Goal: Use online tool/utility: Utilize a website feature to perform a specific function

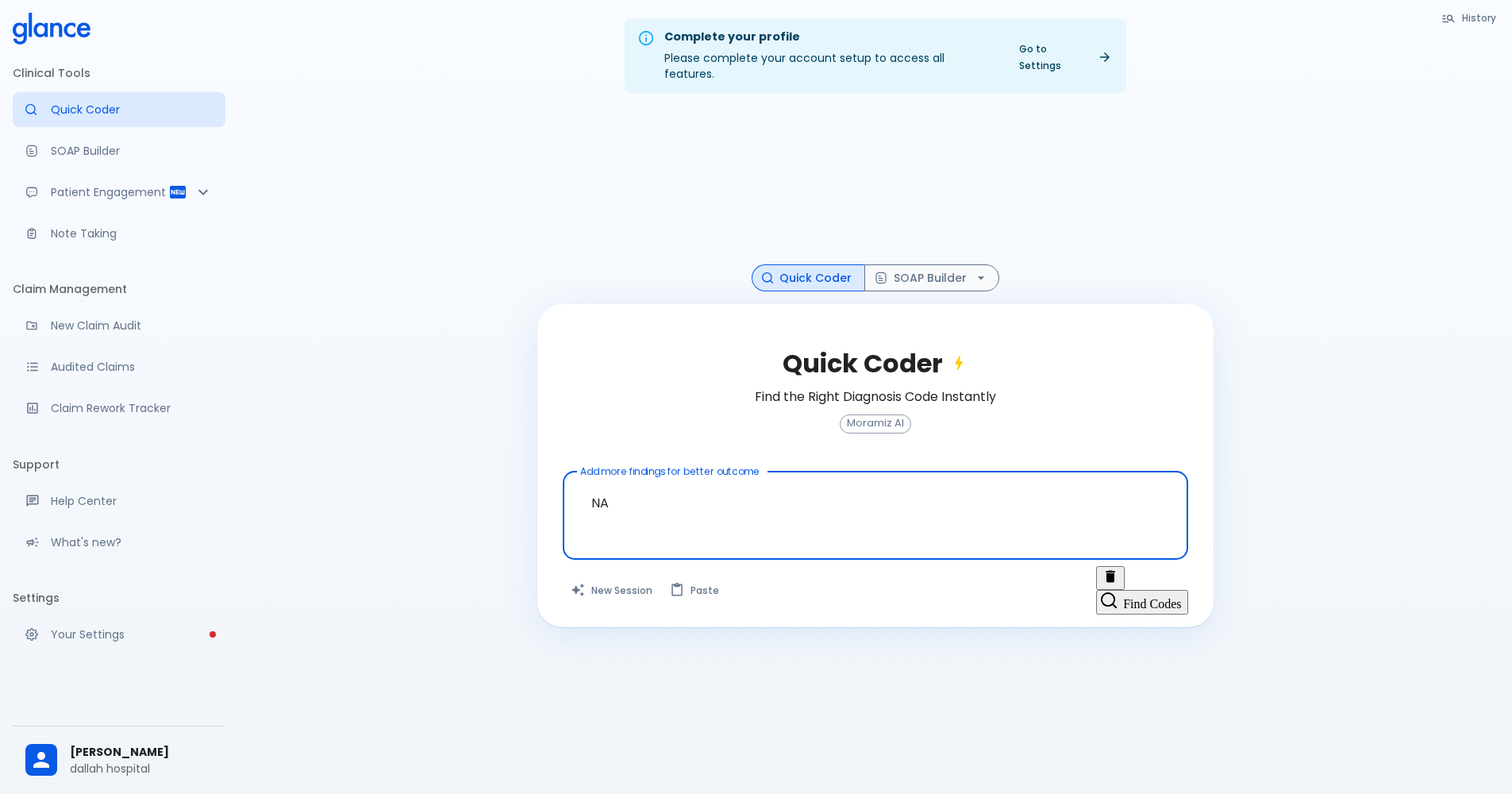
type textarea "N"
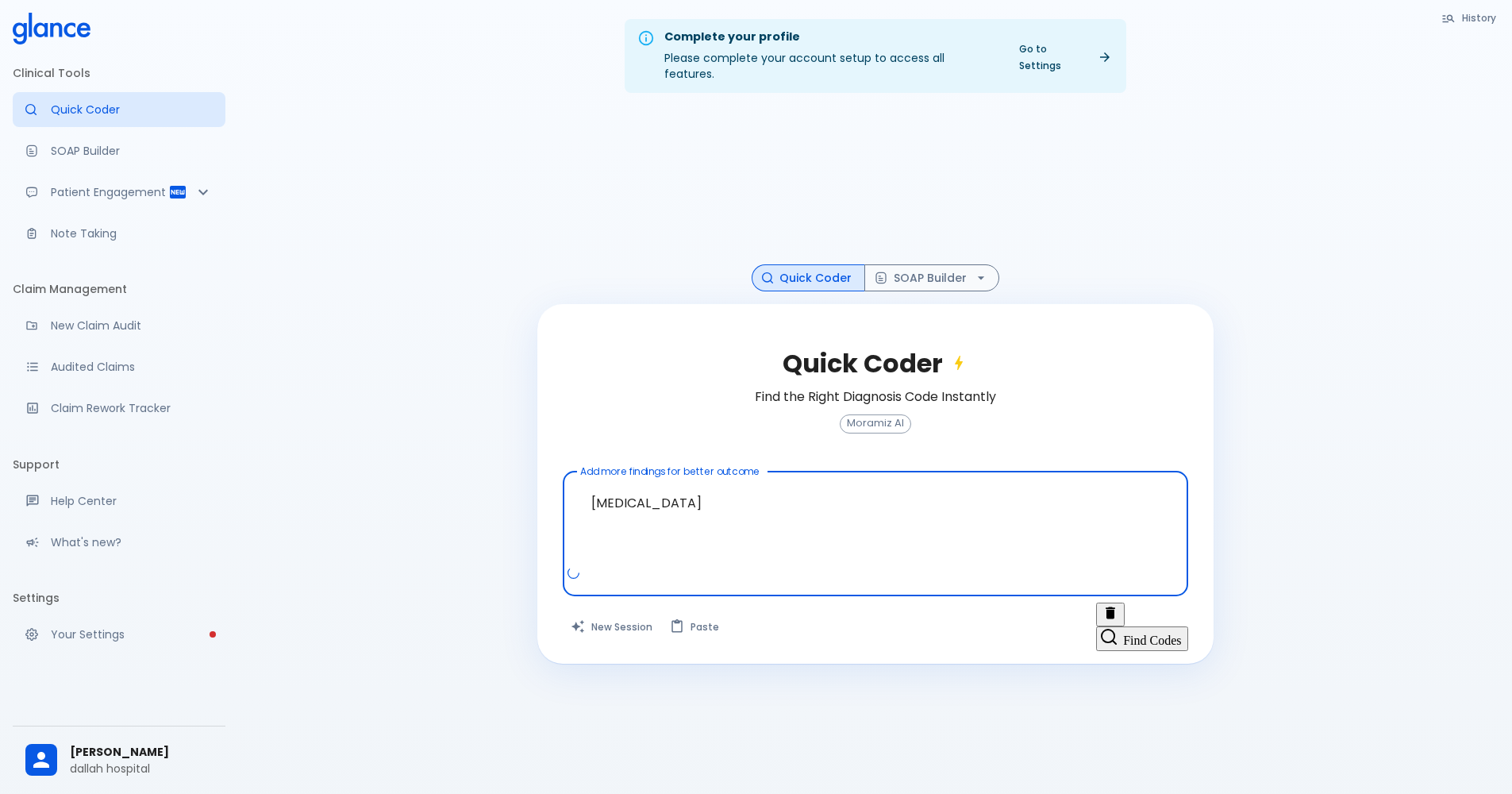
type textarea "[MEDICAL_DATA]"
click at [1144, 626] on button "Find Codes" at bounding box center [1142, 638] width 92 height 24
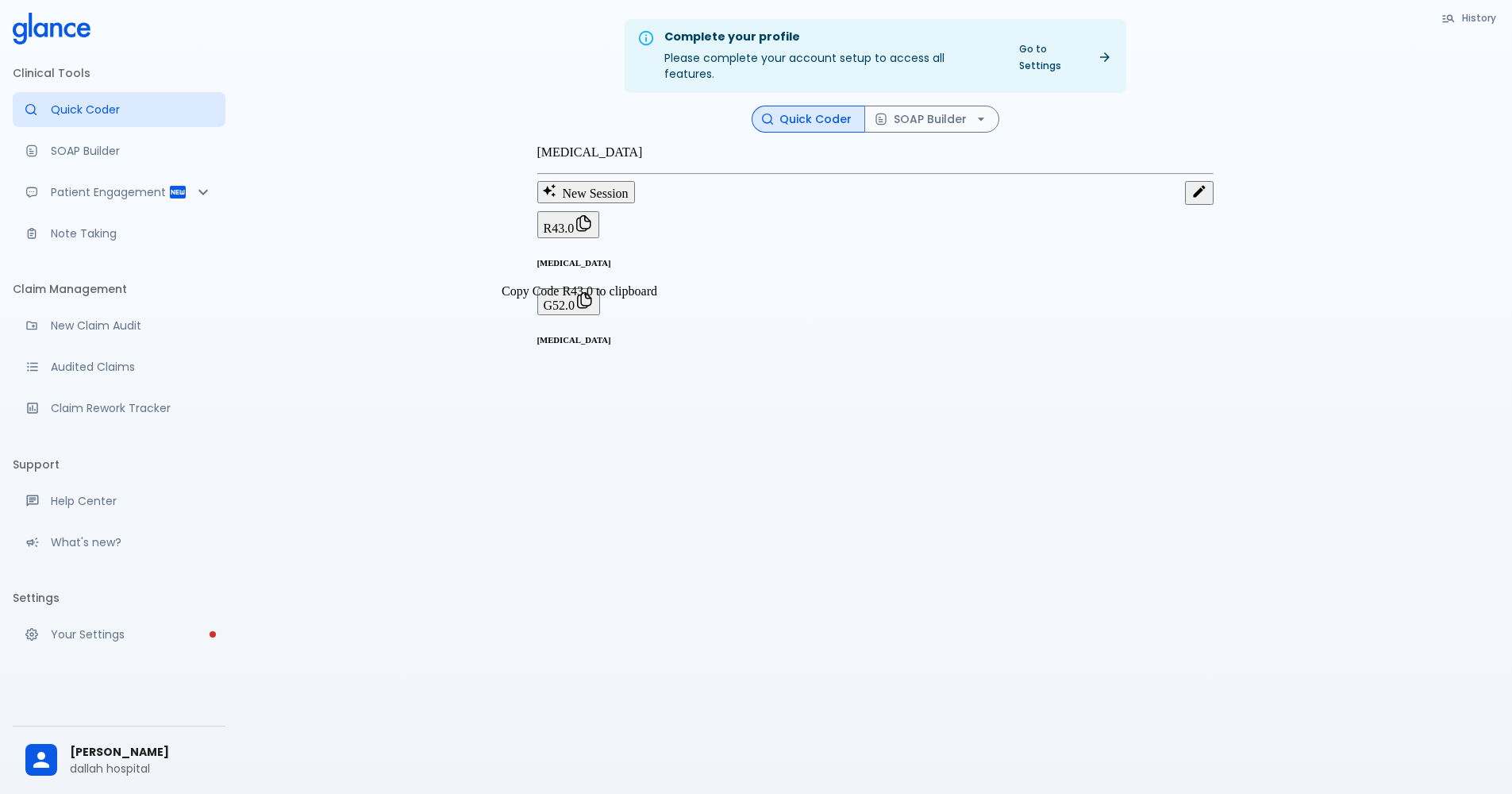
click at [575, 235] on span "R43.0" at bounding box center [559, 228] width 31 height 13
click at [937, 106] on button "SOAP Builder" at bounding box center [932, 120] width 135 height 28
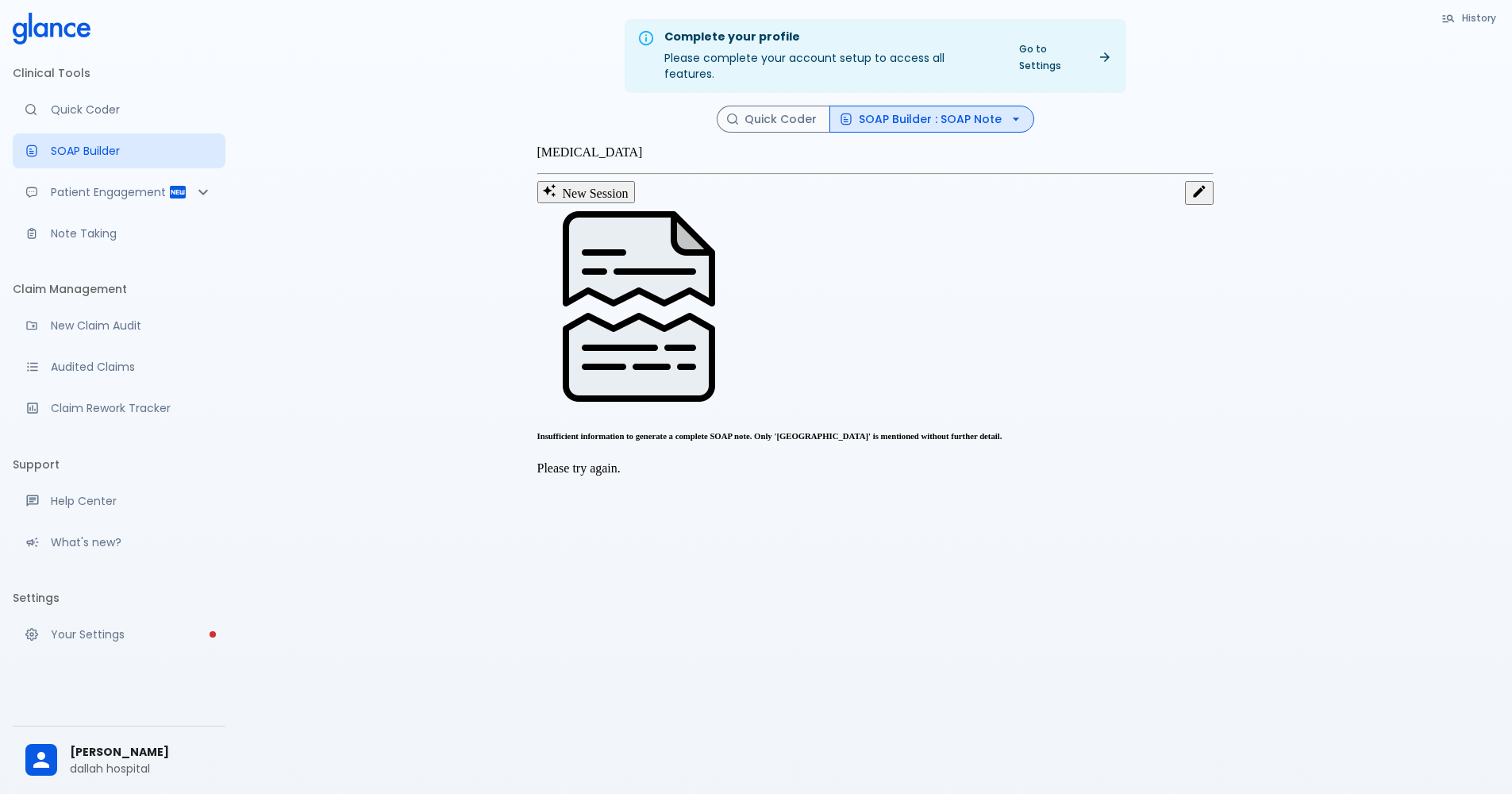
click at [676, 350] on div at bounding box center [876, 308] width 676 height 206
click at [903, 461] on p "Please try again." at bounding box center [876, 467] width 676 height 14
click at [922, 107] on button "SOAP Builder : SOAP Note" at bounding box center [932, 120] width 205 height 28
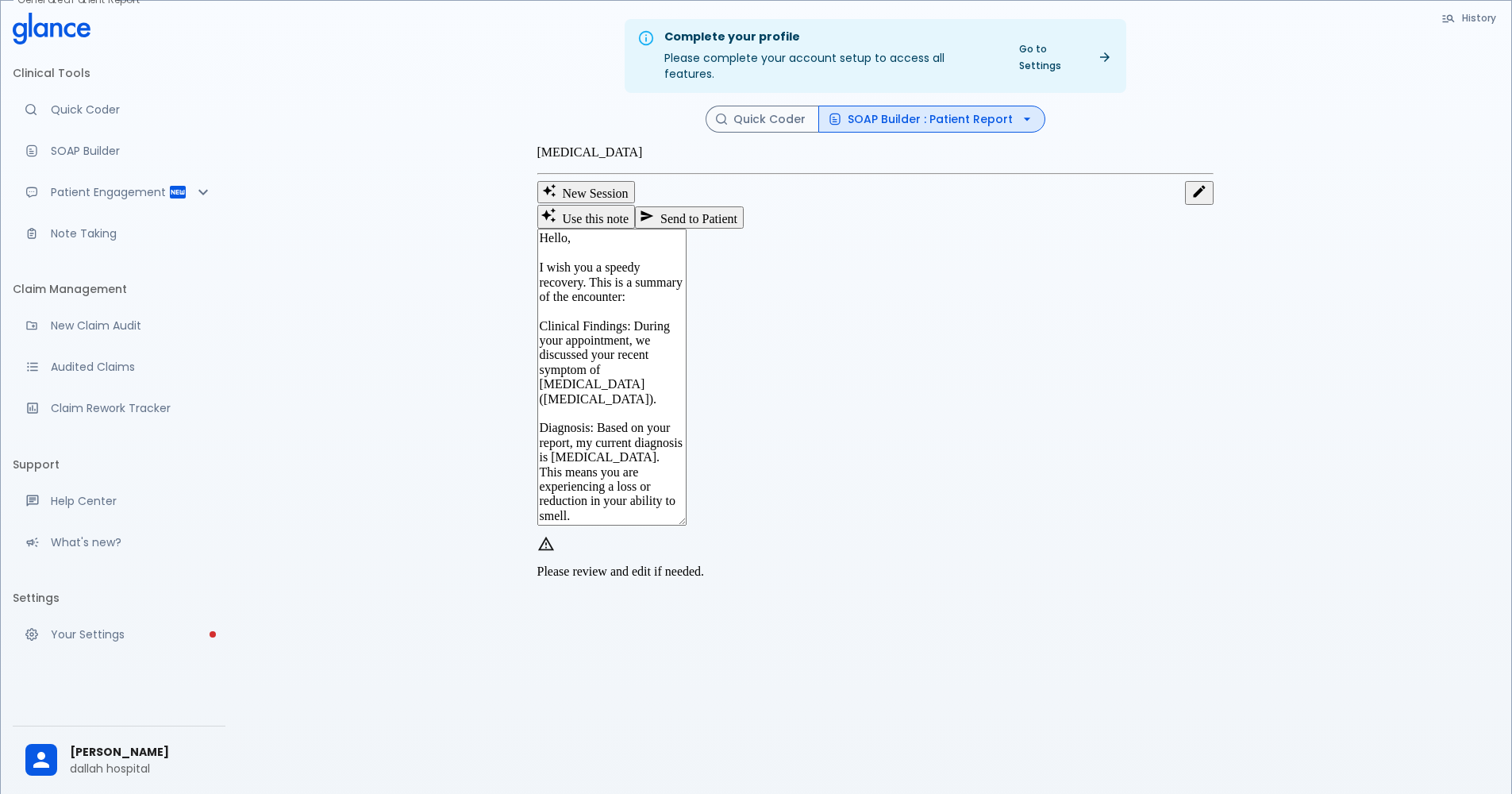
click at [975, 112] on button "SOAP Builder : Patient Report" at bounding box center [932, 120] width 227 height 28
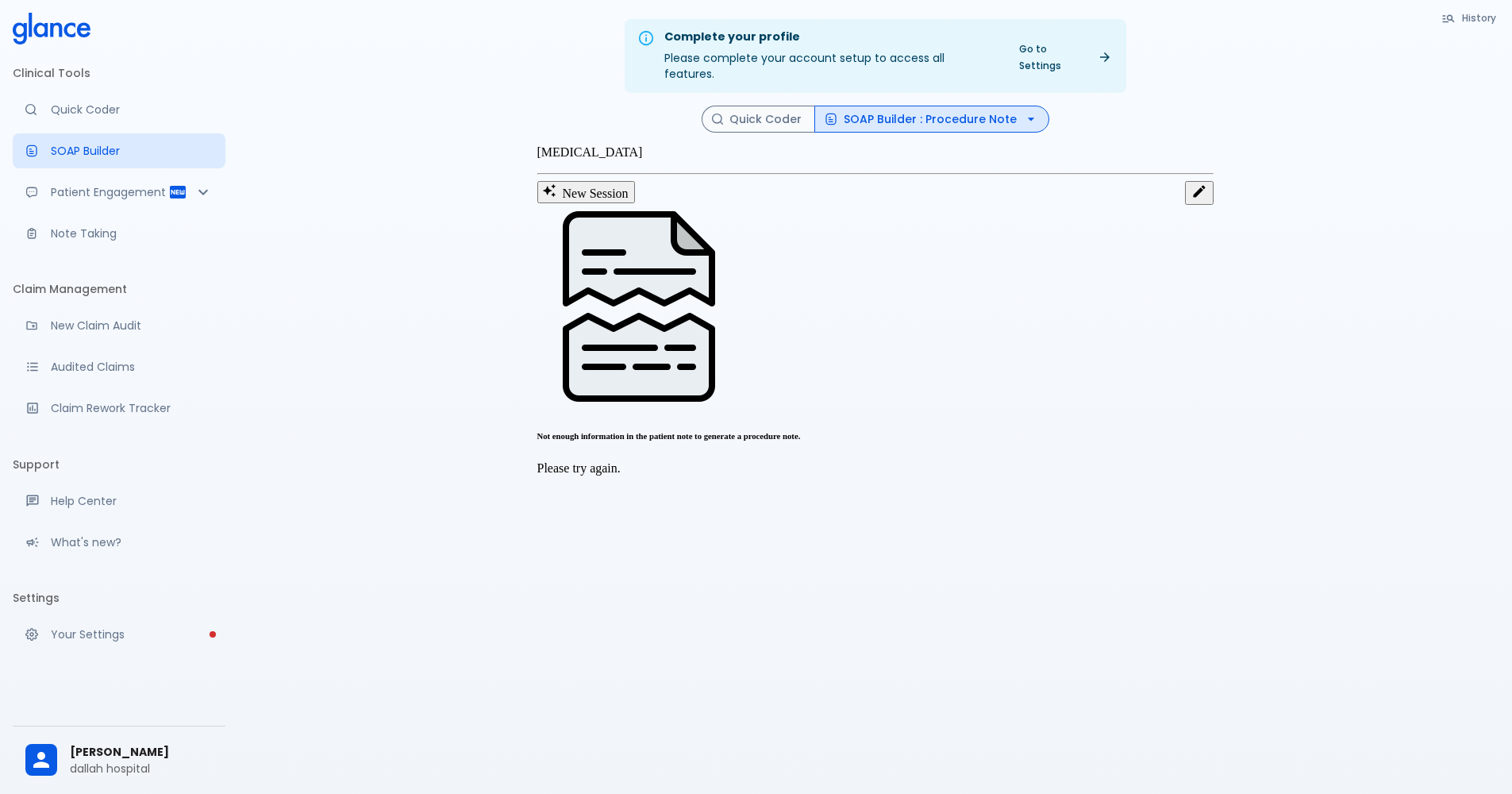
click at [1023, 111] on icon "button" at bounding box center [1031, 119] width 16 height 16
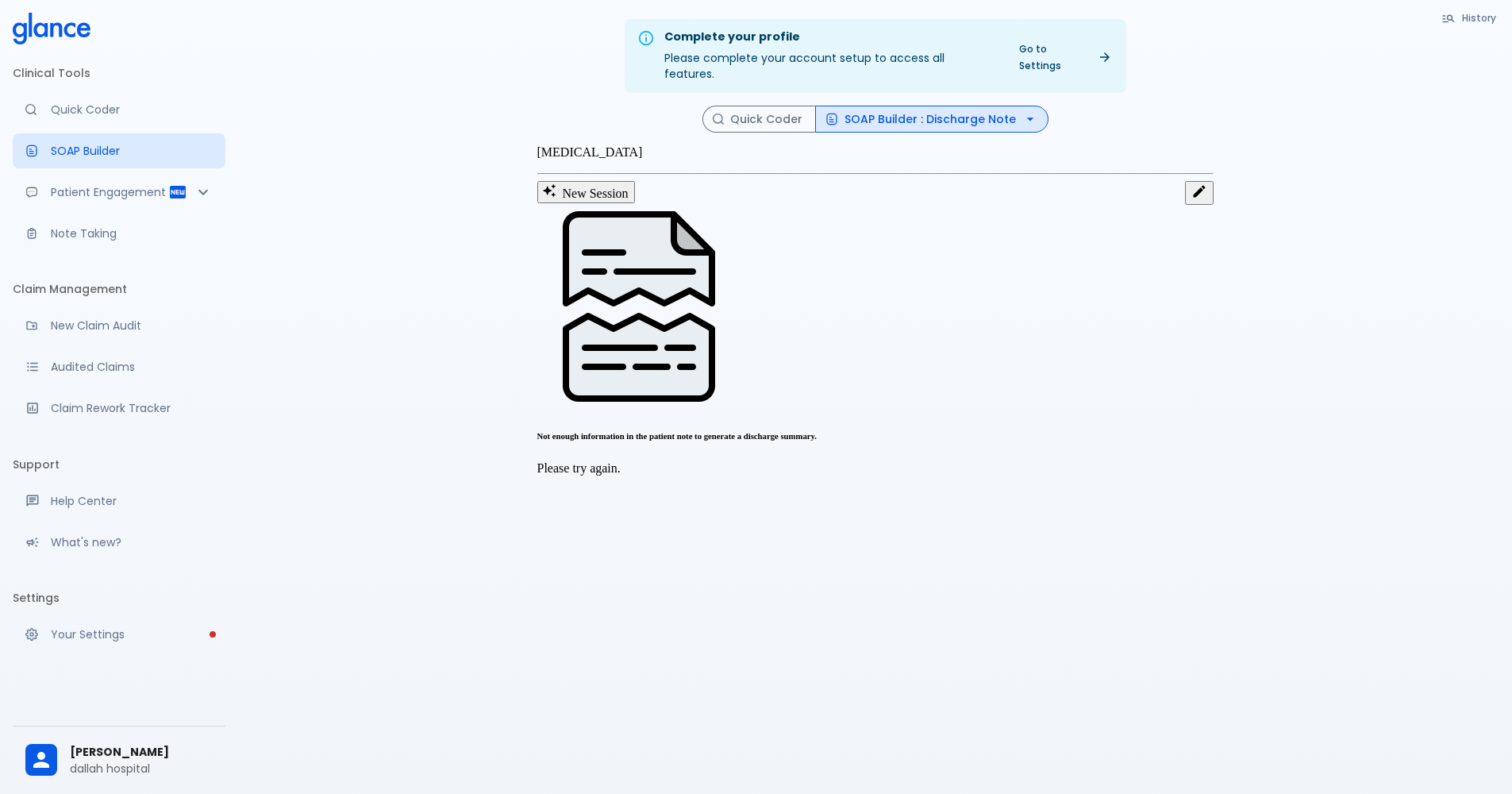
click at [1033, 111] on icon "button" at bounding box center [1030, 119] width 16 height 16
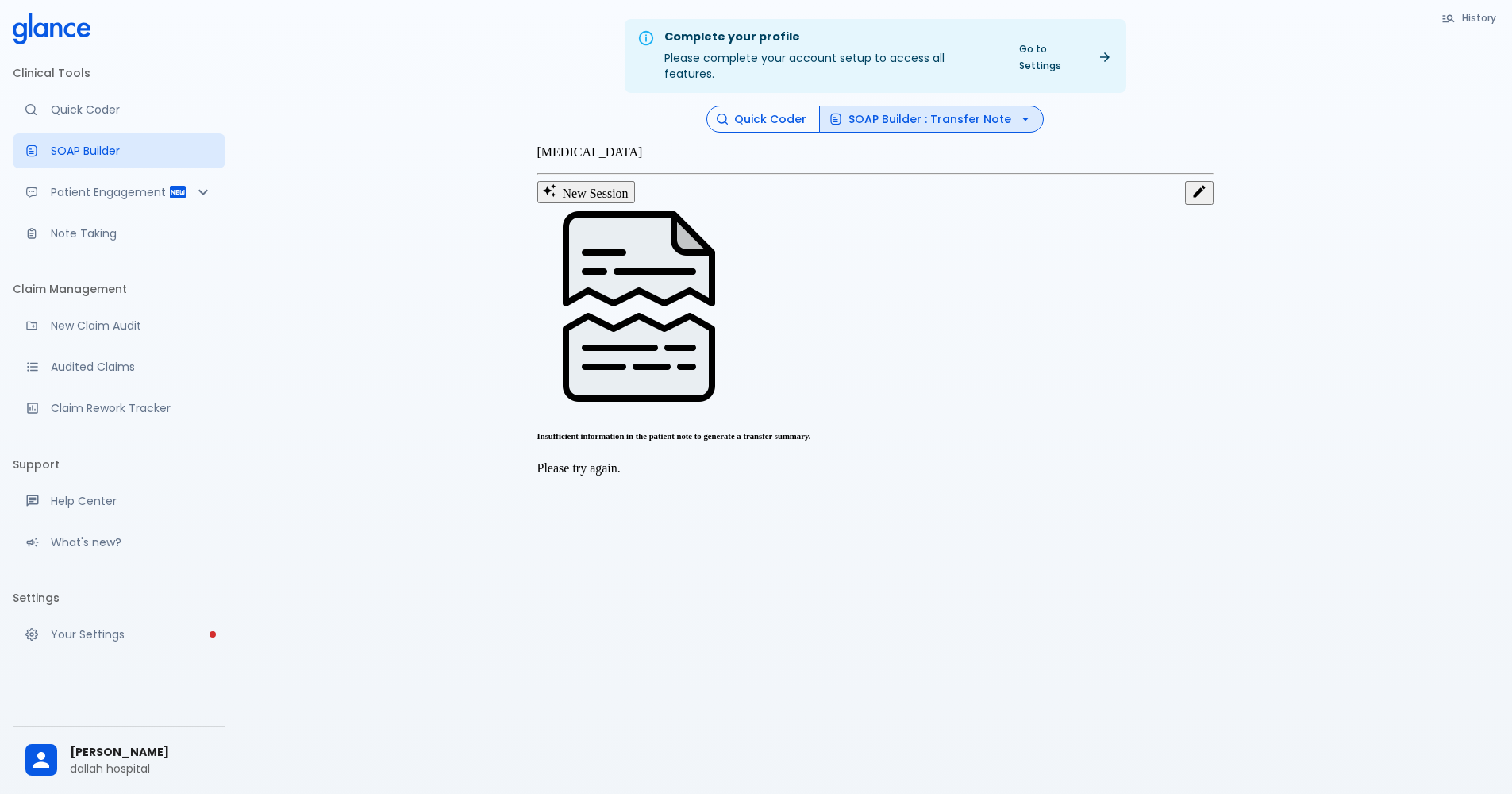
click at [797, 106] on button "Quick Coder" at bounding box center [763, 120] width 114 height 28
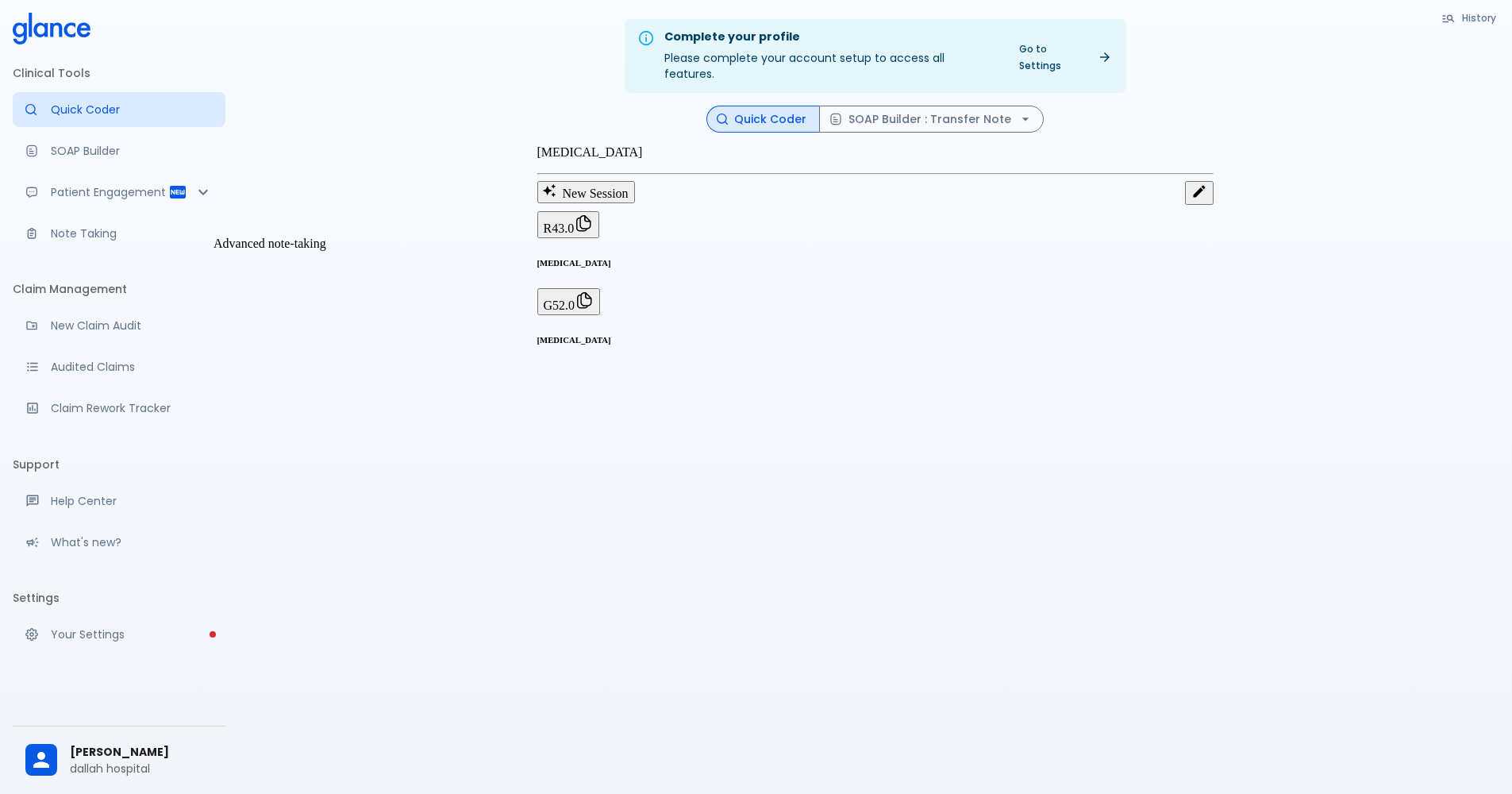
click at [117, 241] on p "Note Taking" at bounding box center [132, 232] width 162 height 16
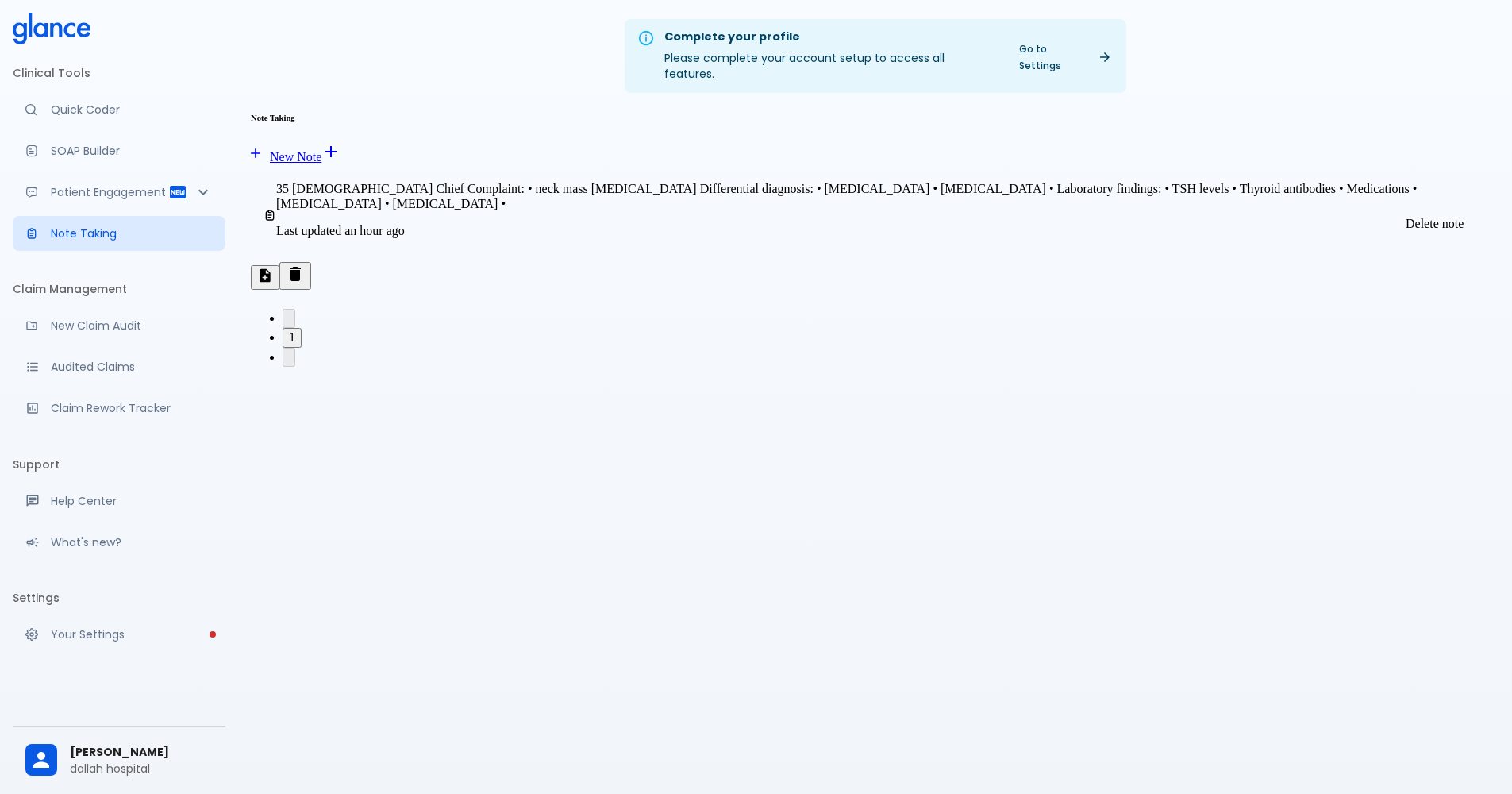
click at [301, 267] on icon "Delete note" at bounding box center [296, 273] width 11 height 14
click at [122, 113] on p "Quick Coder" at bounding box center [132, 109] width 162 height 16
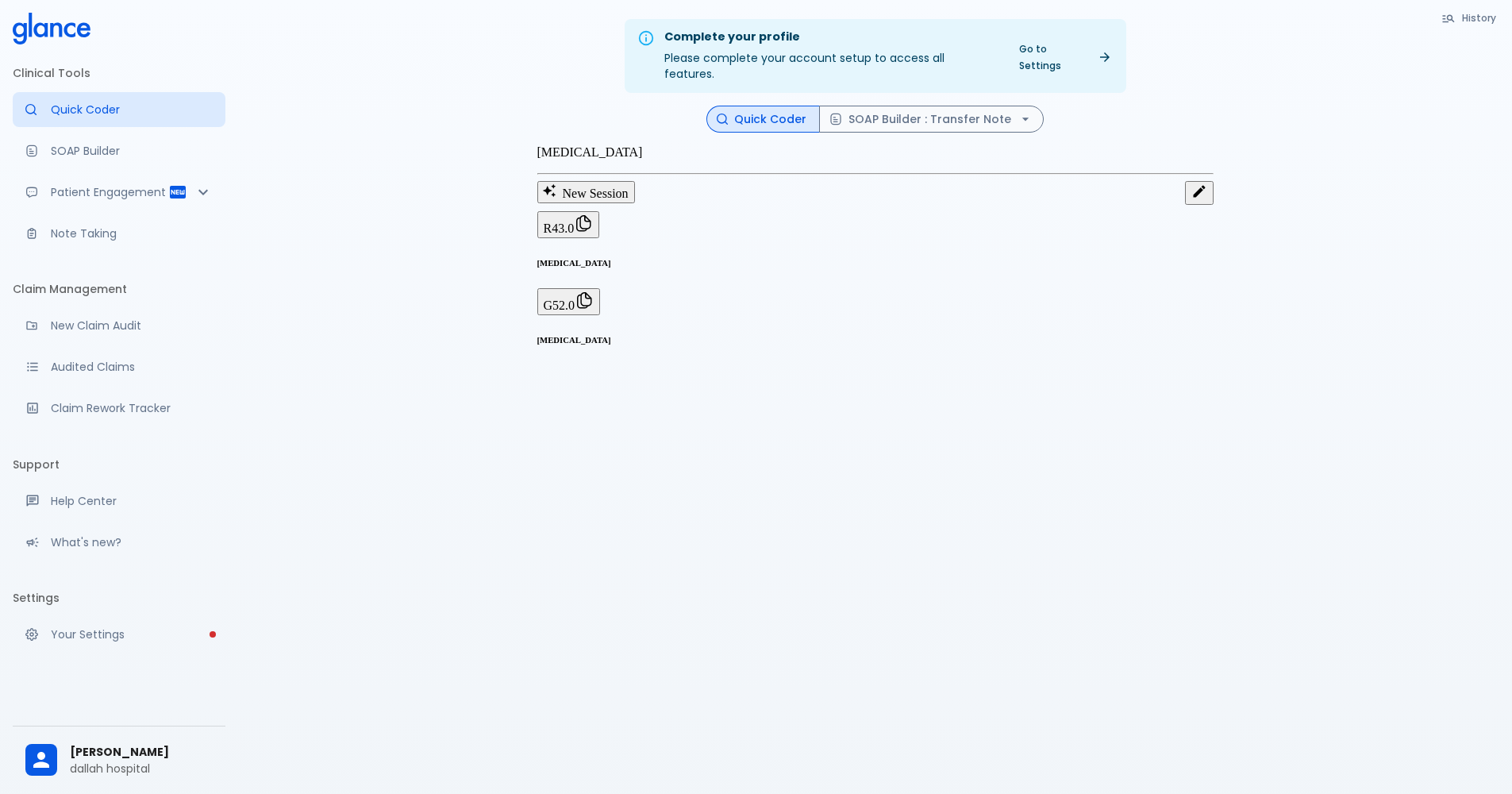
click at [878, 160] on p "[MEDICAL_DATA]" at bounding box center [876, 151] width 676 height 14
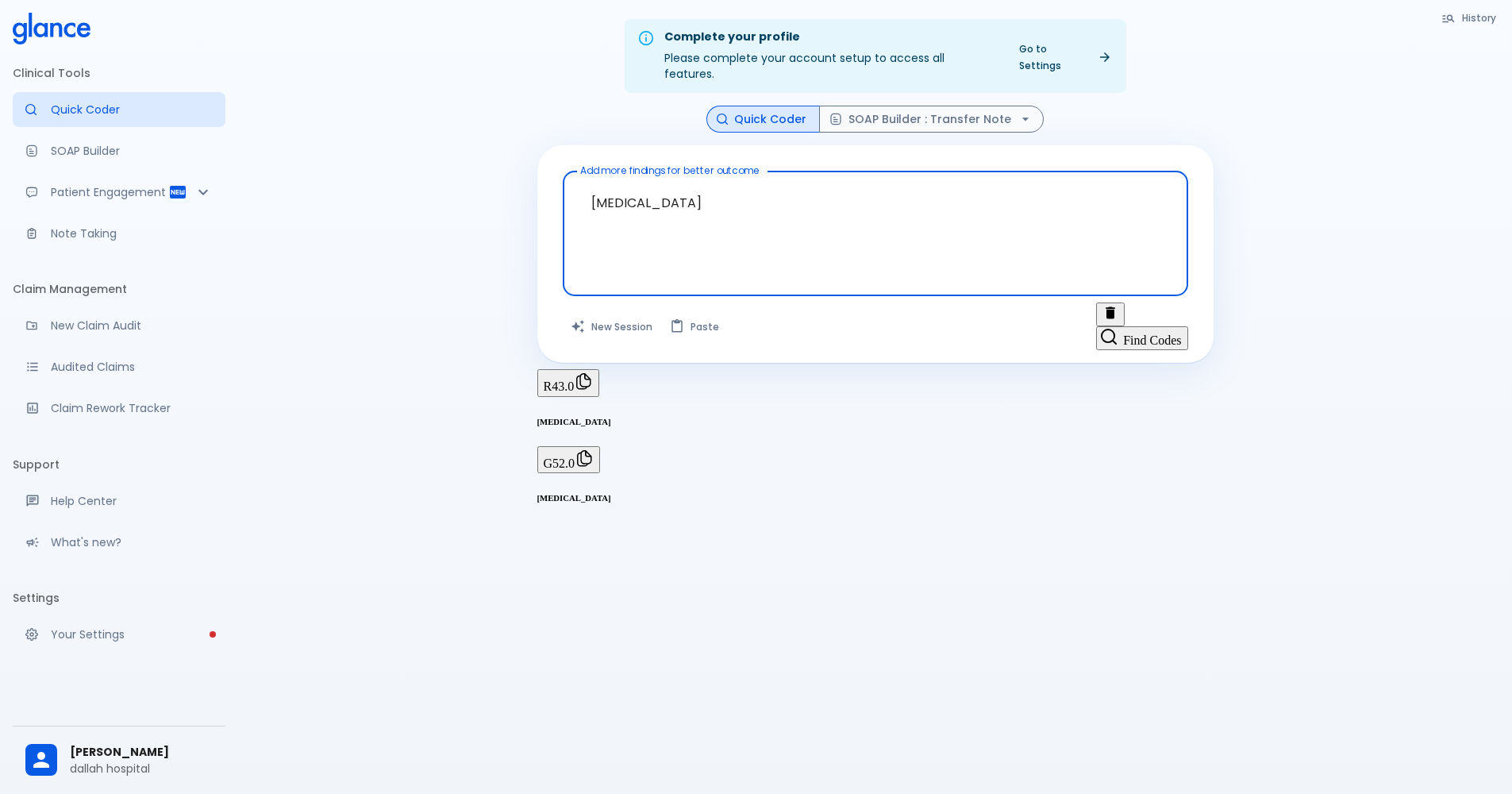
drag, startPoint x: 666, startPoint y: 196, endPoint x: 582, endPoint y: 196, distance: 84.0
click at [582, 196] on textarea "[MEDICAL_DATA]" at bounding box center [875, 221] width 603 height 87
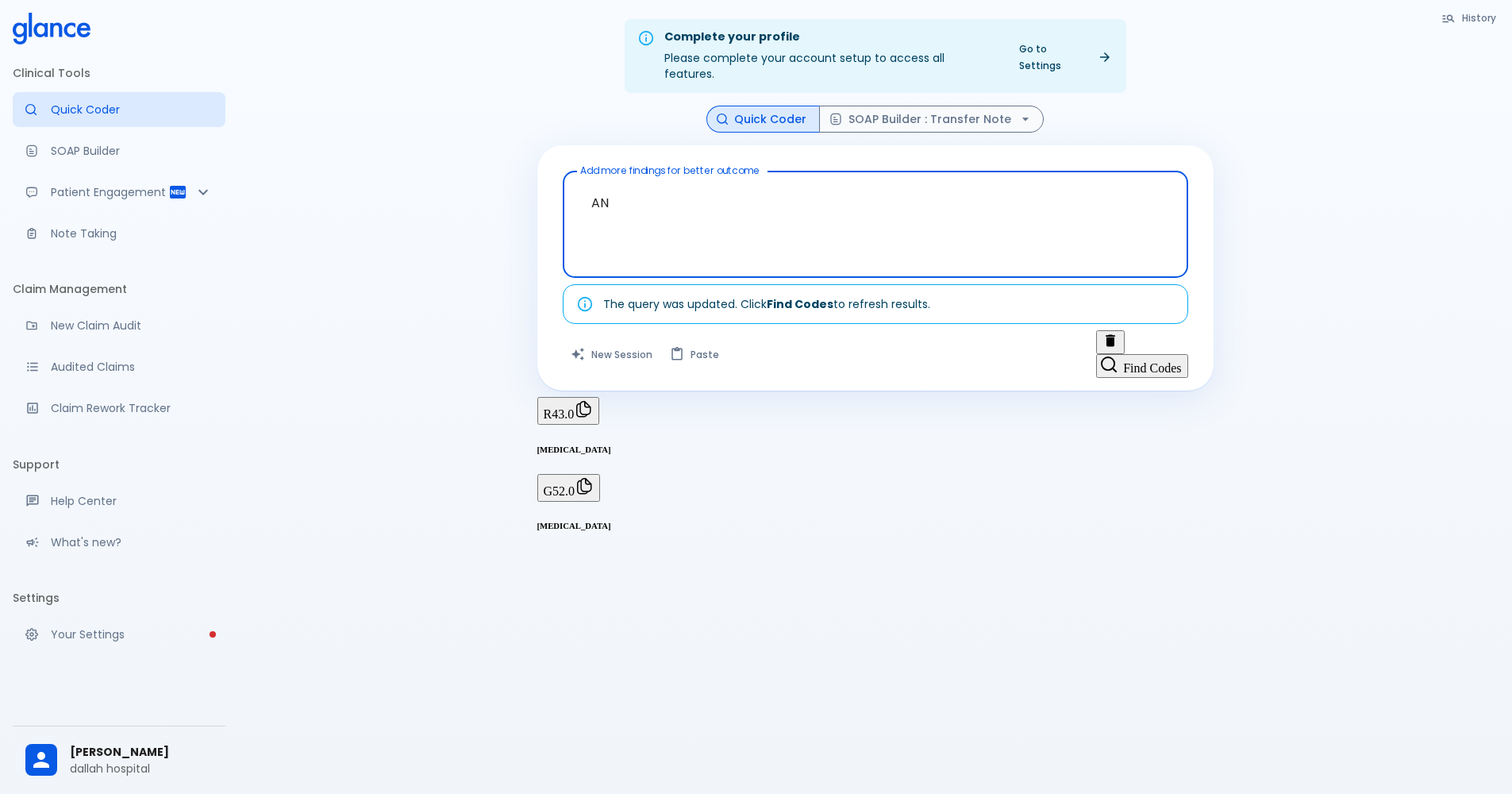
type textarea "A"
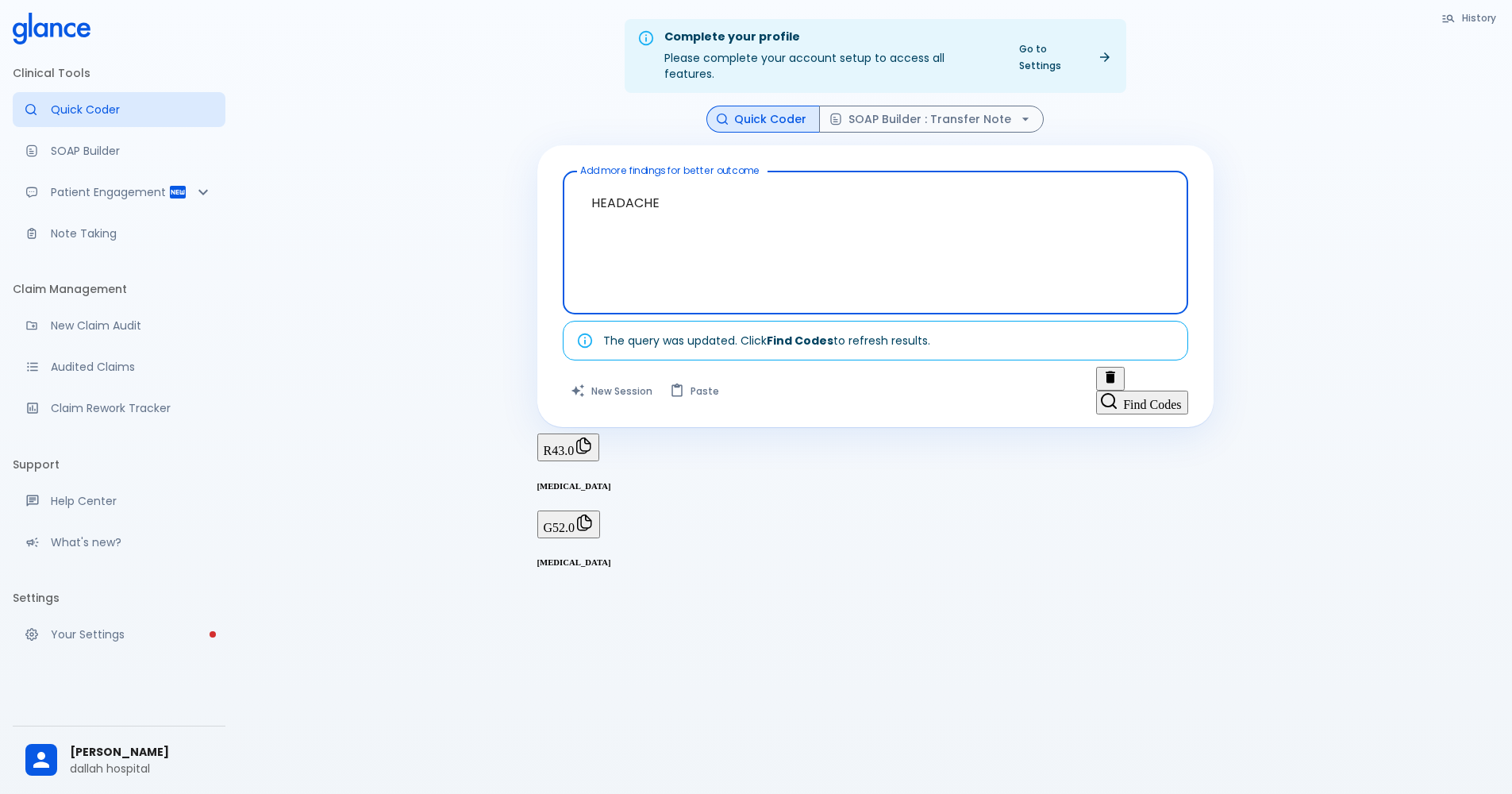
drag, startPoint x: 588, startPoint y: 253, endPoint x: 738, endPoint y: 213, distance: 155.2
drag, startPoint x: 738, startPoint y: 213, endPoint x: 675, endPoint y: 170, distance: 76.3
drag, startPoint x: 675, startPoint y: 170, endPoint x: 601, endPoint y: 258, distance: 115.0
click at [601, 258] on textarea "HEADACHE" at bounding box center [875, 230] width 603 height 105
click at [688, 209] on textarea "HEADACHE" at bounding box center [875, 230] width 603 height 105
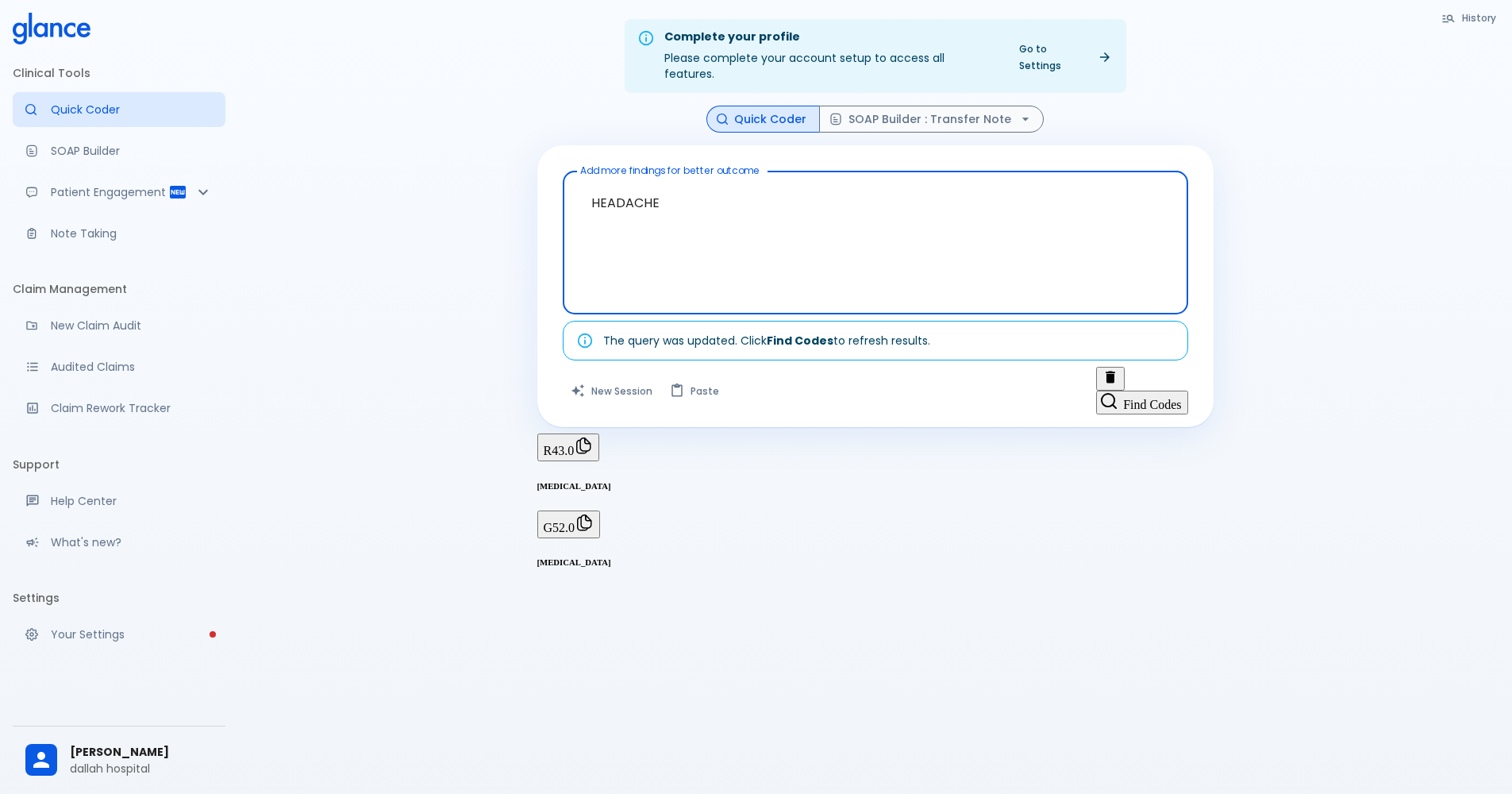
click at [677, 192] on textarea "HEADACHE" at bounding box center [875, 230] width 603 height 105
drag, startPoint x: 675, startPoint y: 186, endPoint x: 631, endPoint y: 260, distance: 86.1
click at [631, 260] on textarea "HEADACHE" at bounding box center [875, 230] width 603 height 105
type textarea "HEADACHE"
click at [1135, 390] on button "Find Codes" at bounding box center [1142, 402] width 92 height 24
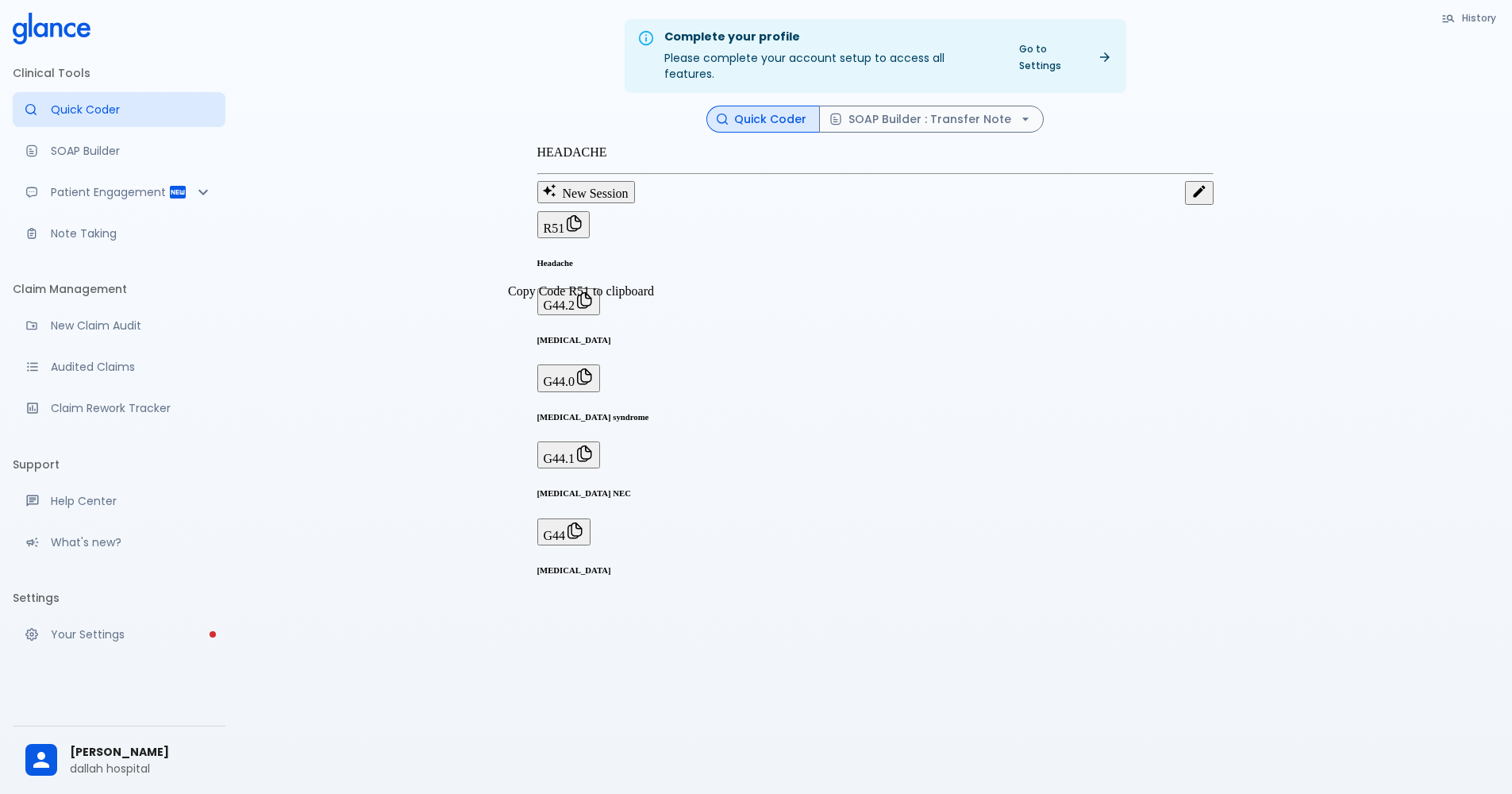
click at [590, 238] on button "R51" at bounding box center [564, 224] width 53 height 27
click at [679, 267] on h6 "Headache" at bounding box center [876, 263] width 676 height 10
click at [565, 235] on span "R51" at bounding box center [554, 228] width 21 height 13
click at [1185, 197] on button "Edit" at bounding box center [1199, 192] width 29 height 24
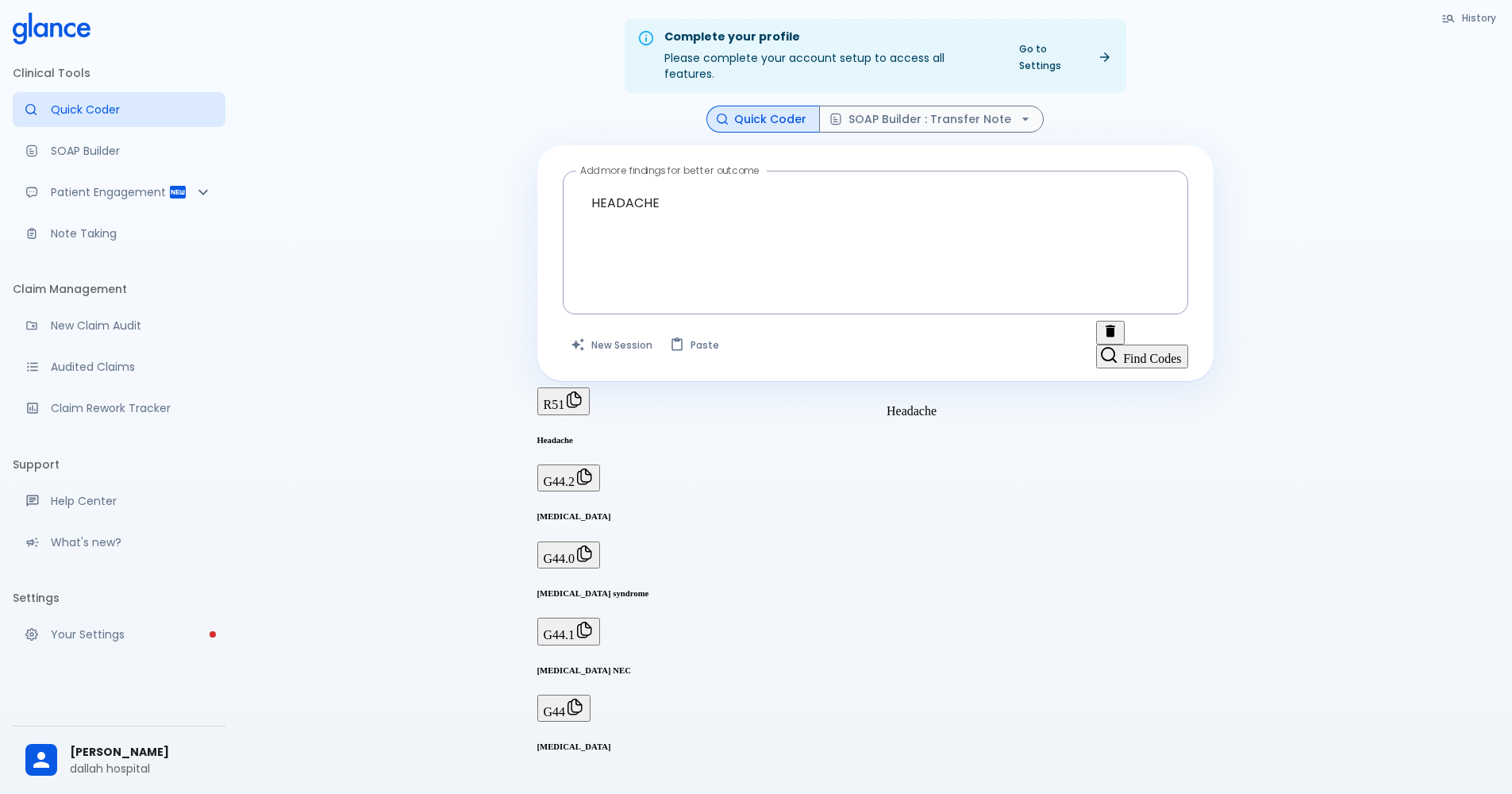
click at [705, 435] on h6 "Headache" at bounding box center [876, 440] width 676 height 10
click at [805, 435] on h6 "Headache" at bounding box center [876, 440] width 676 height 10
click at [908, 435] on h6 "Headache" at bounding box center [876, 440] width 676 height 10
click at [819, 355] on div "History Quick Coder SOAP Builder : Transfer Note Add more findings for better o…" at bounding box center [875, 441] width 715 height 672
click at [444, 374] on div "Complete your profile Please complete your account setup to access all features…" at bounding box center [875, 416] width 1274 height 832
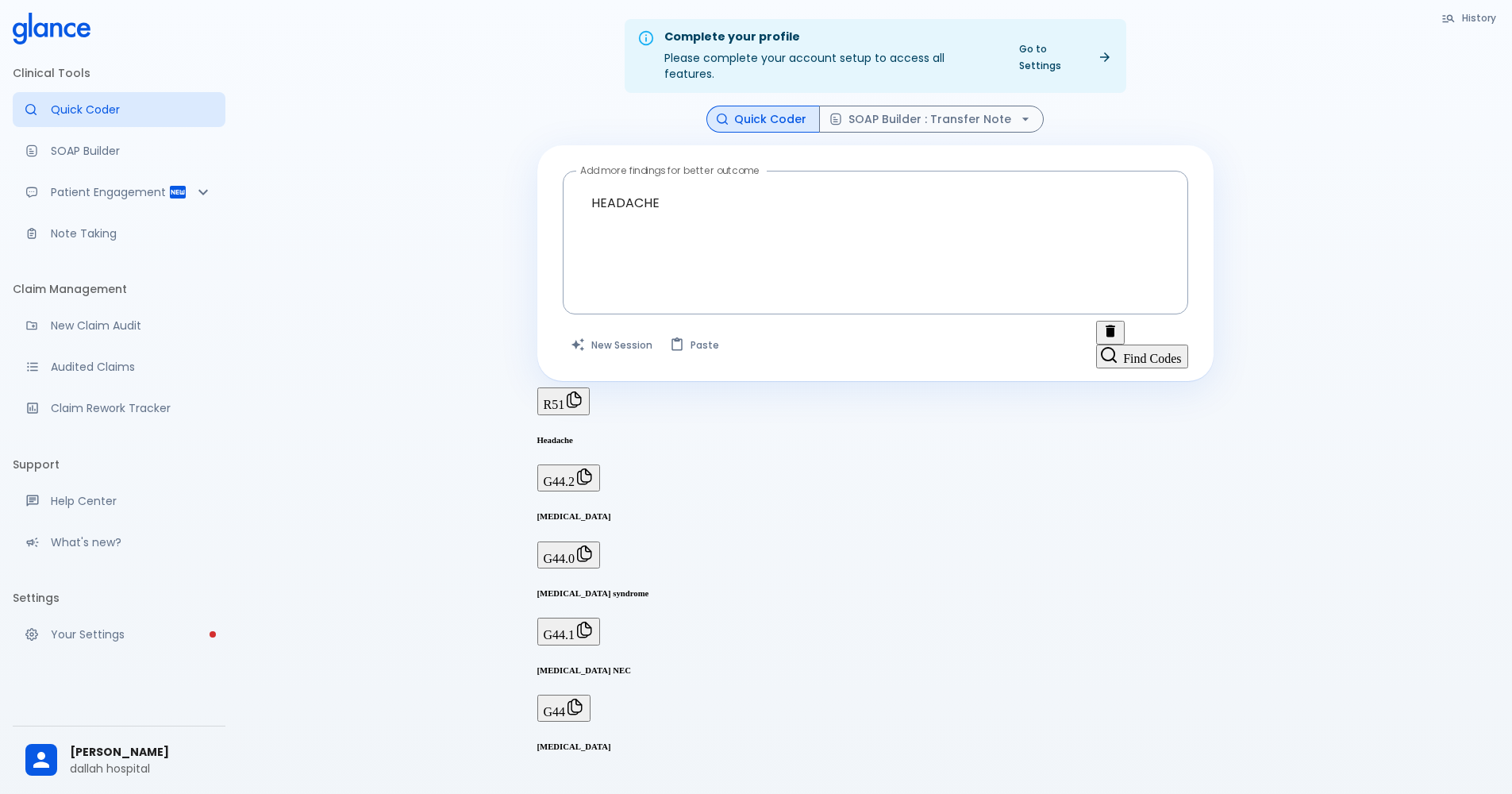
click at [443, 372] on div "Complete your profile Please complete your account setup to access all features…" at bounding box center [875, 416] width 1274 height 832
click at [873, 106] on button "SOAP Builder : Transfer Note" at bounding box center [932, 120] width 224 height 28
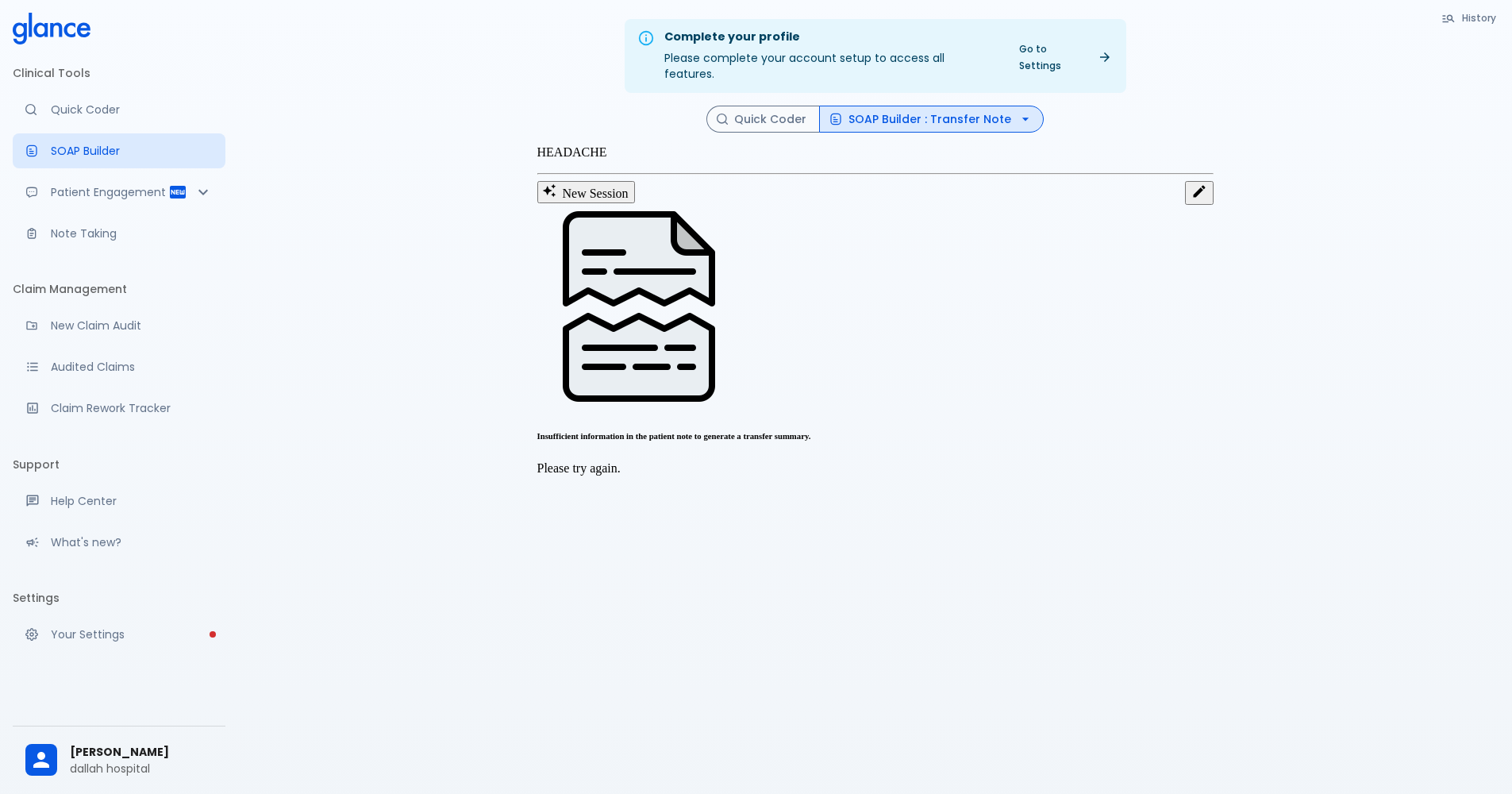
click at [711, 329] on div at bounding box center [876, 308] width 676 height 206
click at [1194, 196] on icon "Edit" at bounding box center [1199, 191] width 12 height 12
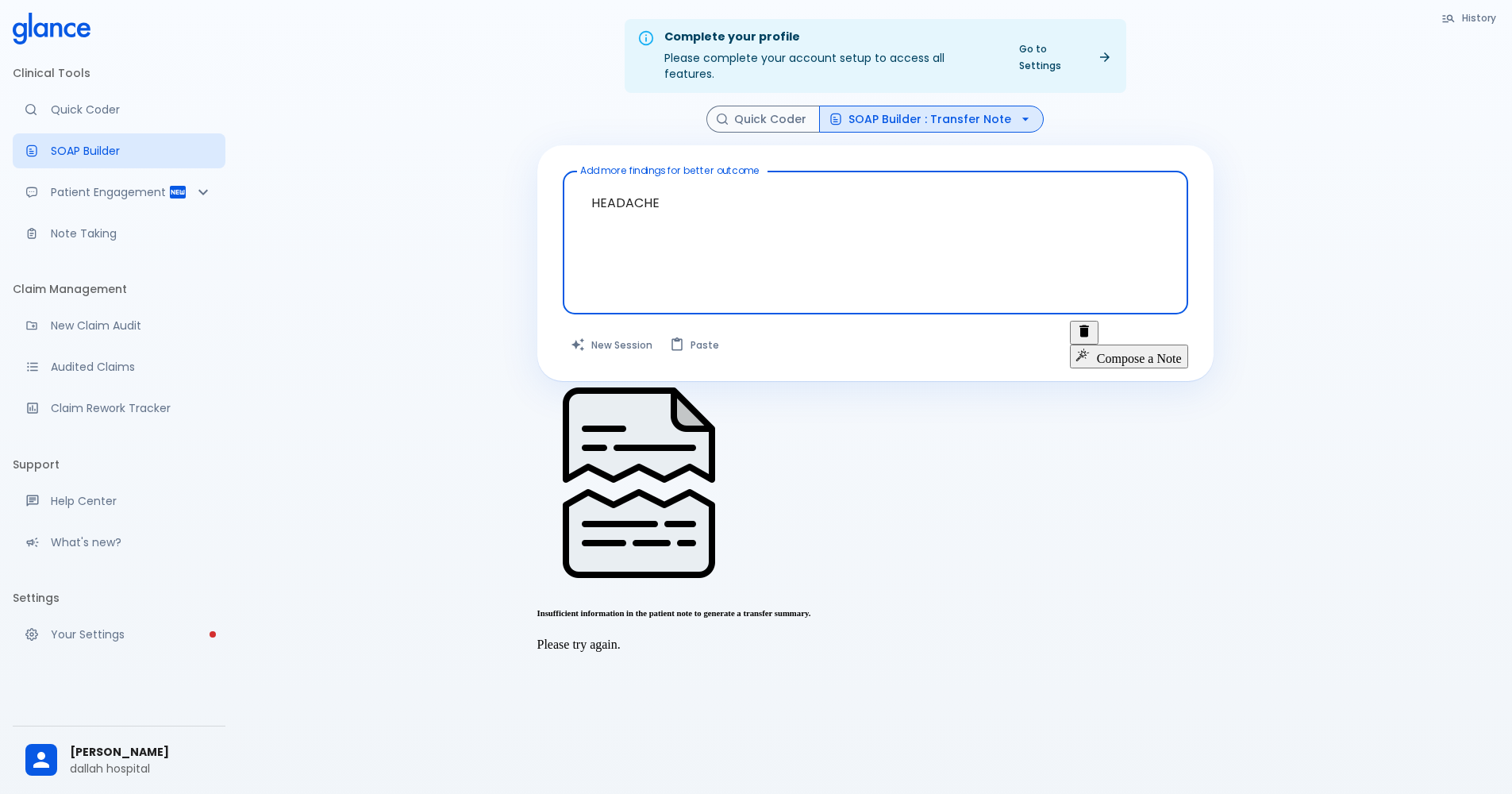
click at [661, 196] on textarea "HEADACHE" at bounding box center [875, 230] width 603 height 105
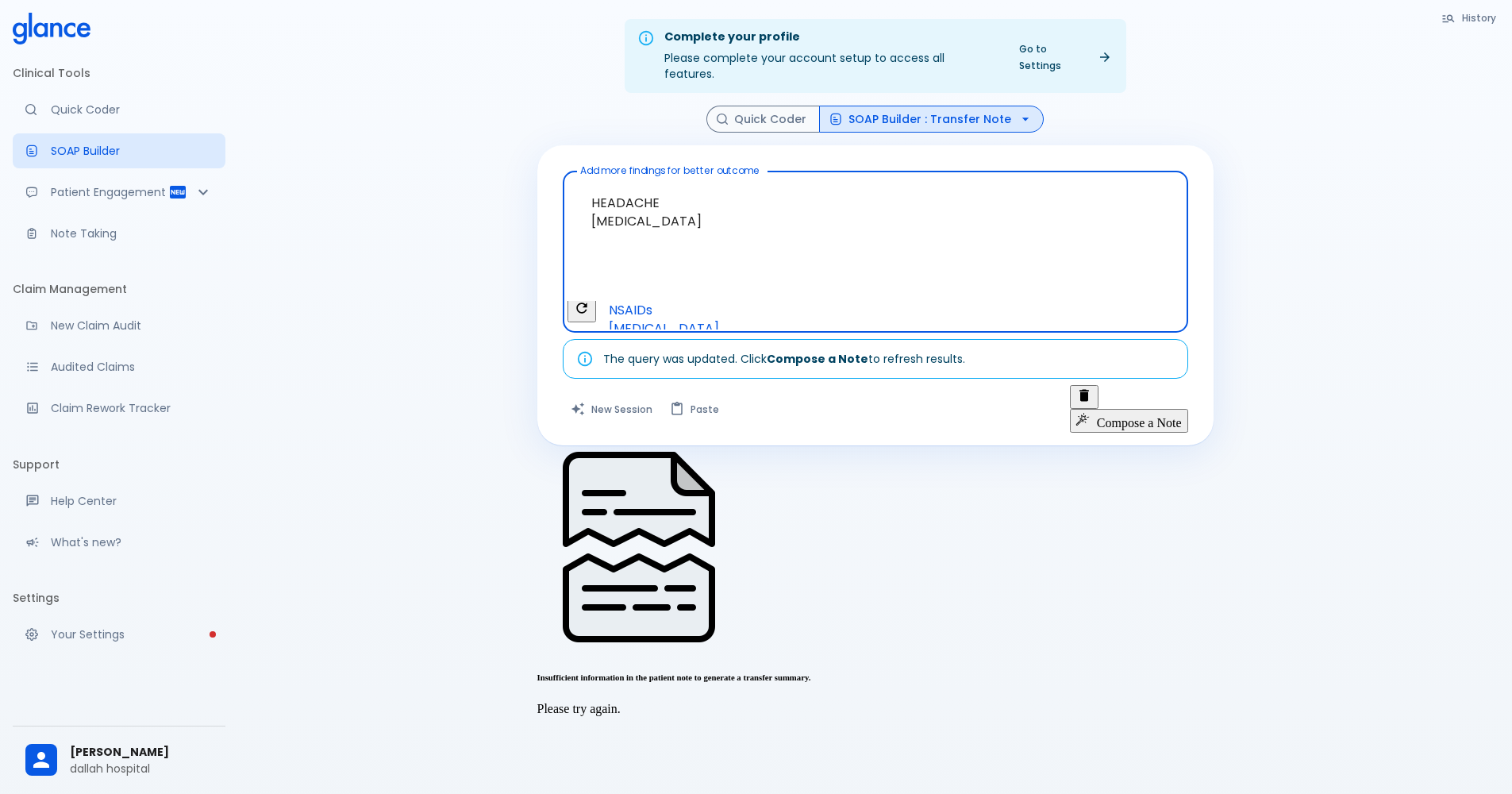
type textarea "HEADACHE [MEDICAL_DATA]"
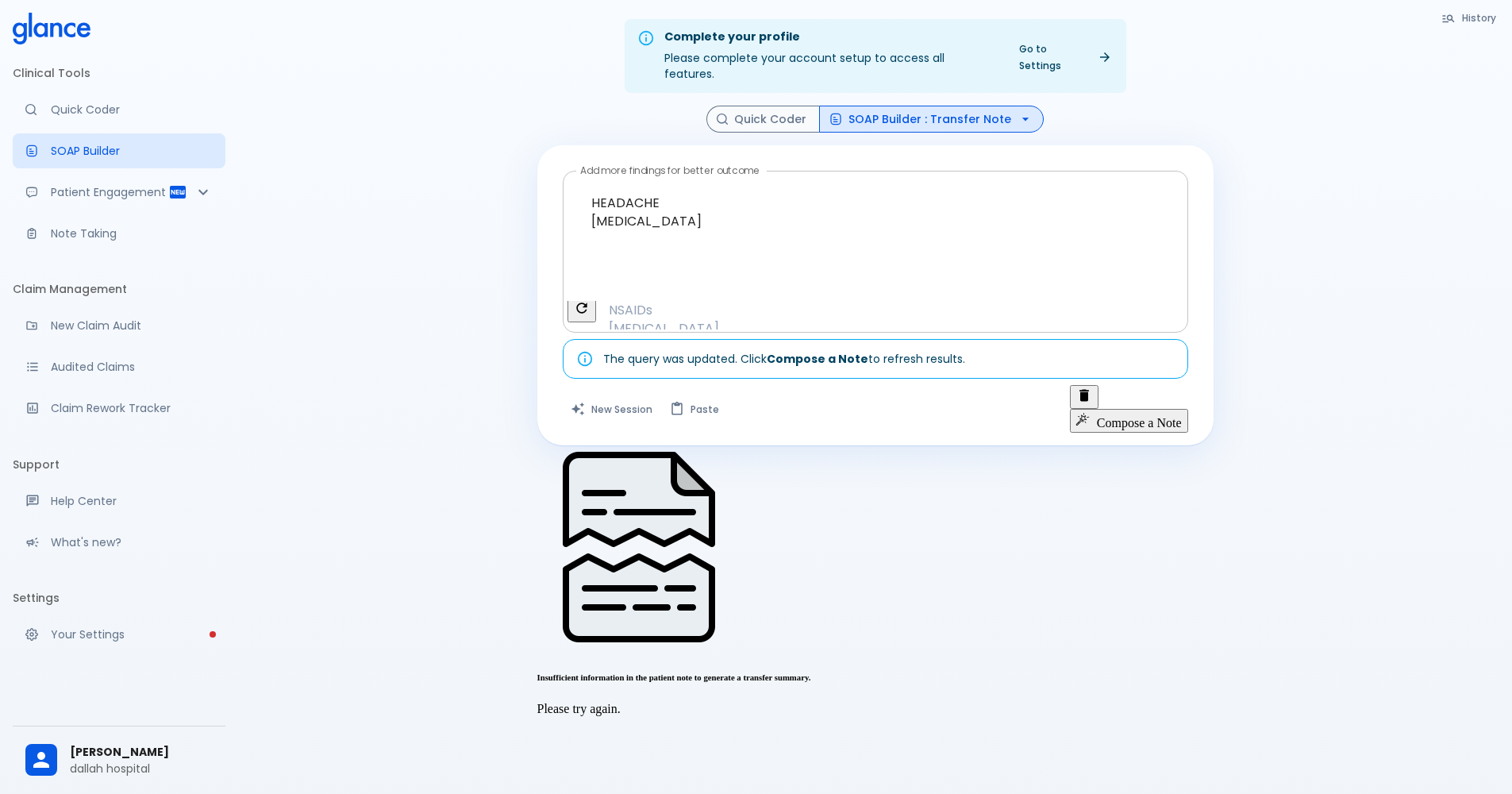
drag, startPoint x: 1152, startPoint y: 293, endPoint x: 1058, endPoint y: 301, distance: 94.3
click at [1058, 301] on div "[MEDICAL_DATA] olfactory dysfunction [MEDICAL_DATA] [MEDICAL_DATA] [MEDICAL_DAT…" at bounding box center [877, 315] width 619 height 29
click at [1067, 244] on textarea "HEADACHE [MEDICAL_DATA]" at bounding box center [875, 239] width 603 height 123
drag, startPoint x: 1179, startPoint y: 293, endPoint x: 1074, endPoint y: 293, distance: 105.0
click at [801, 300] on div "[MEDICAL_DATA] olfactory dysfunction [MEDICAL_DATA] [MEDICAL_DATA] [MEDICAL_DAT…" at bounding box center [702, 309] width 199 height 310
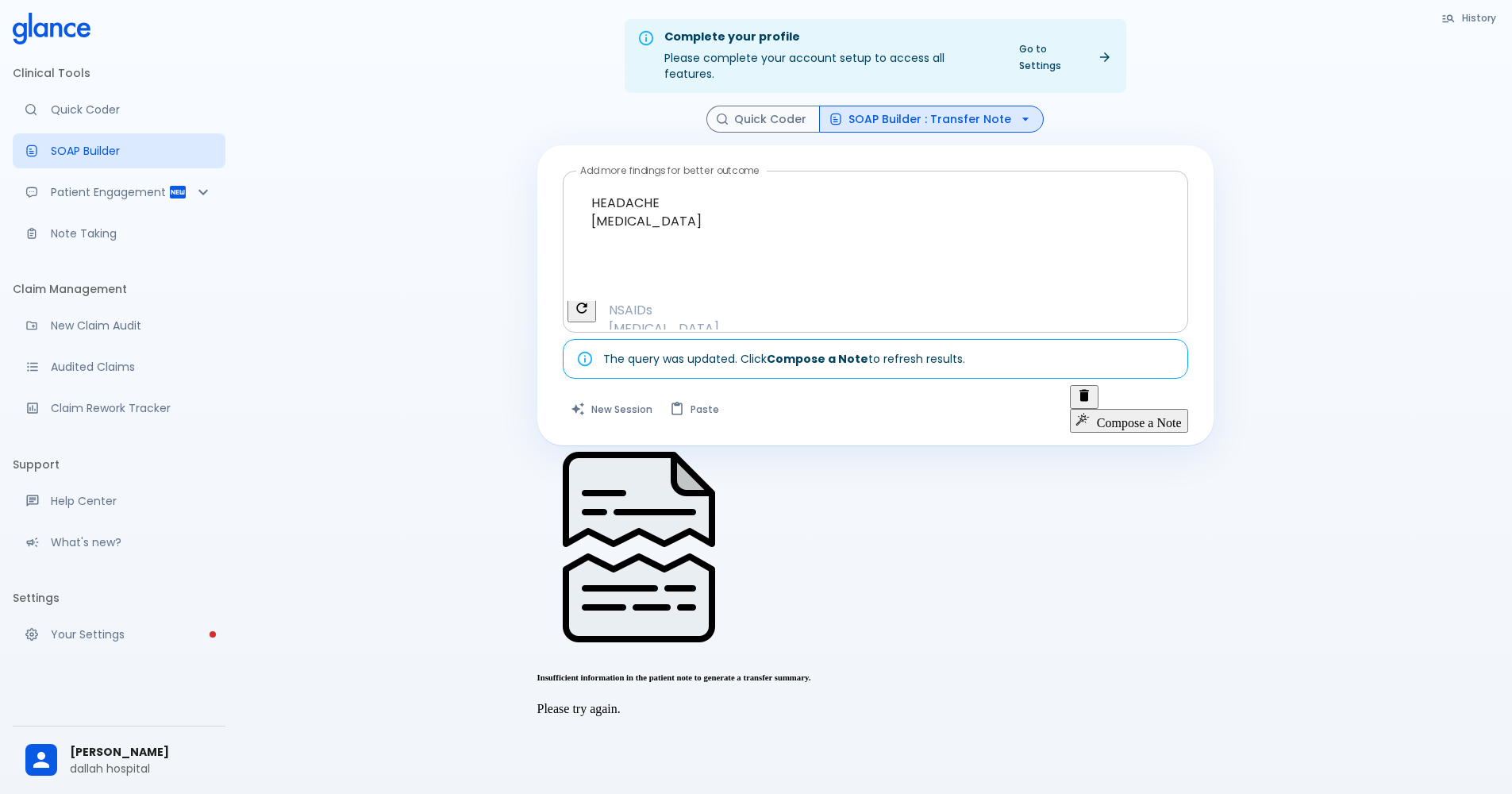
scroll to position [0, 934]
click at [1156, 408] on button "Compose a Note" at bounding box center [1129, 420] width 118 height 24
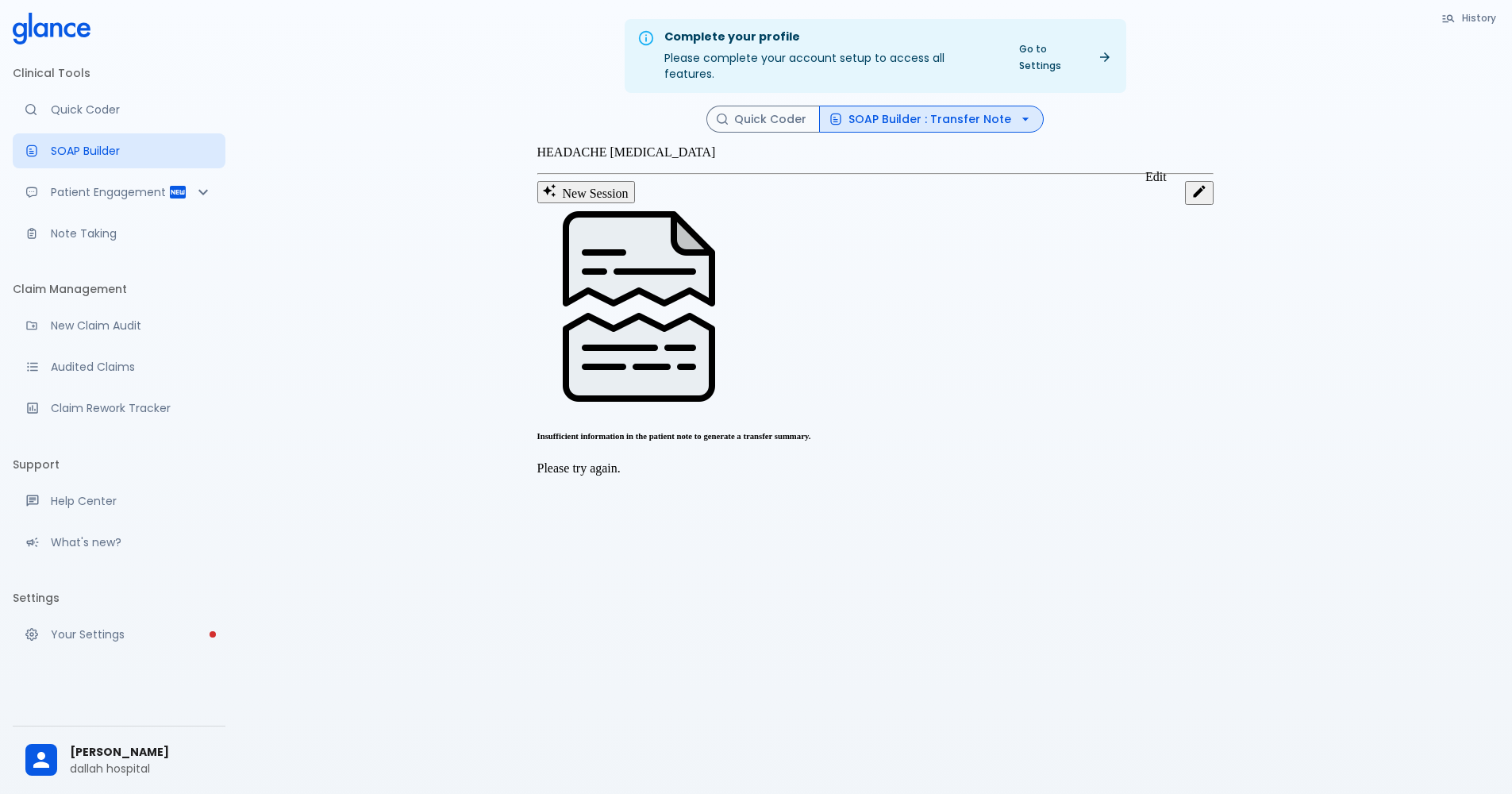
click at [1192, 191] on icon "Edit" at bounding box center [1199, 191] width 16 height 16
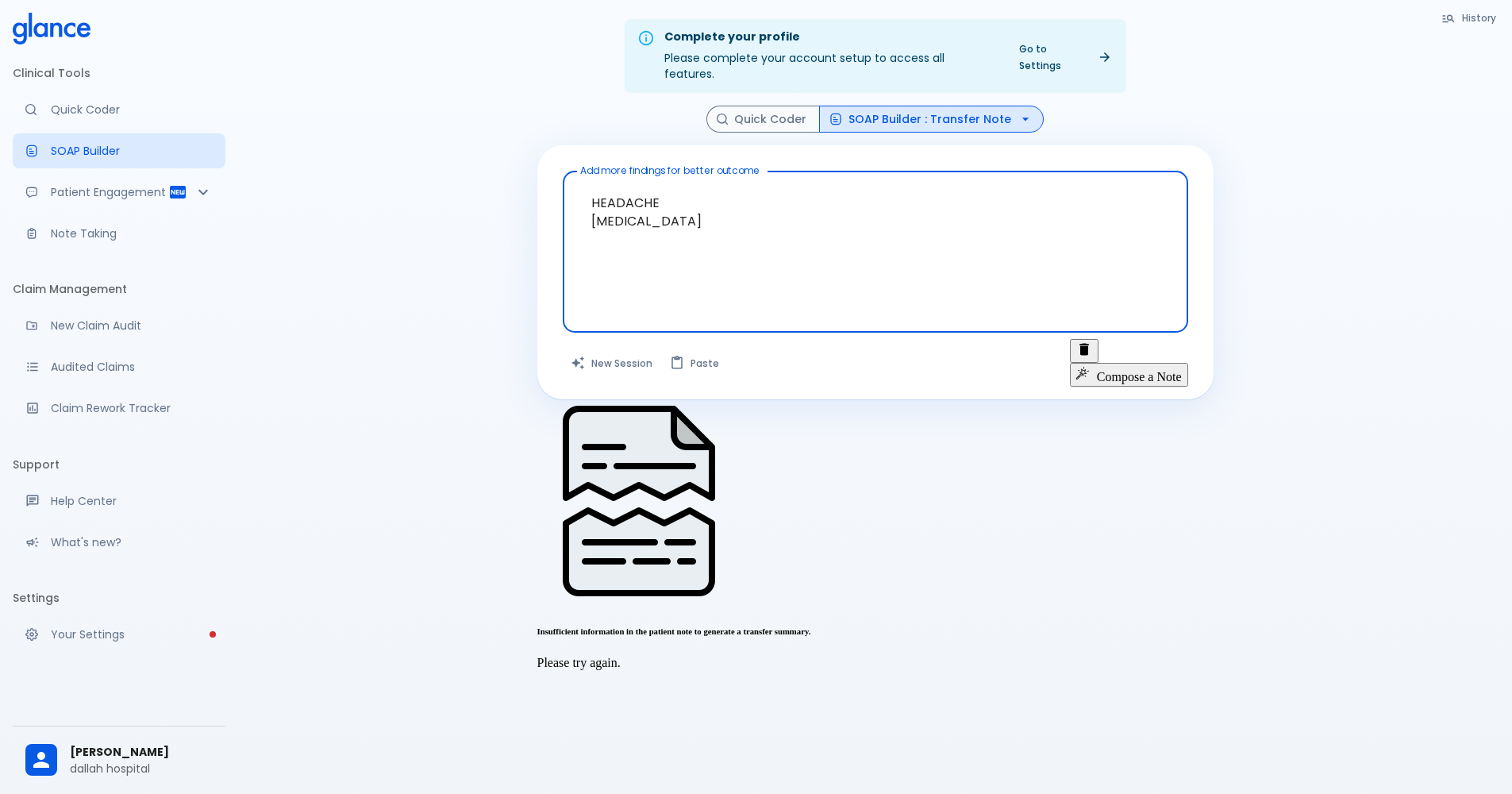
drag, startPoint x: 942, startPoint y: 235, endPoint x: 893, endPoint y: 226, distance: 49.8
click at [893, 226] on textarea "HEADACHE [MEDICAL_DATA]" at bounding box center [875, 239] width 603 height 123
click at [675, 205] on textarea "HEADACHE [MEDICAL_DATA]" at bounding box center [875, 239] width 603 height 123
click at [687, 205] on textarea "HEADACHE [MEDICAL_DATA]" at bounding box center [875, 239] width 603 height 123
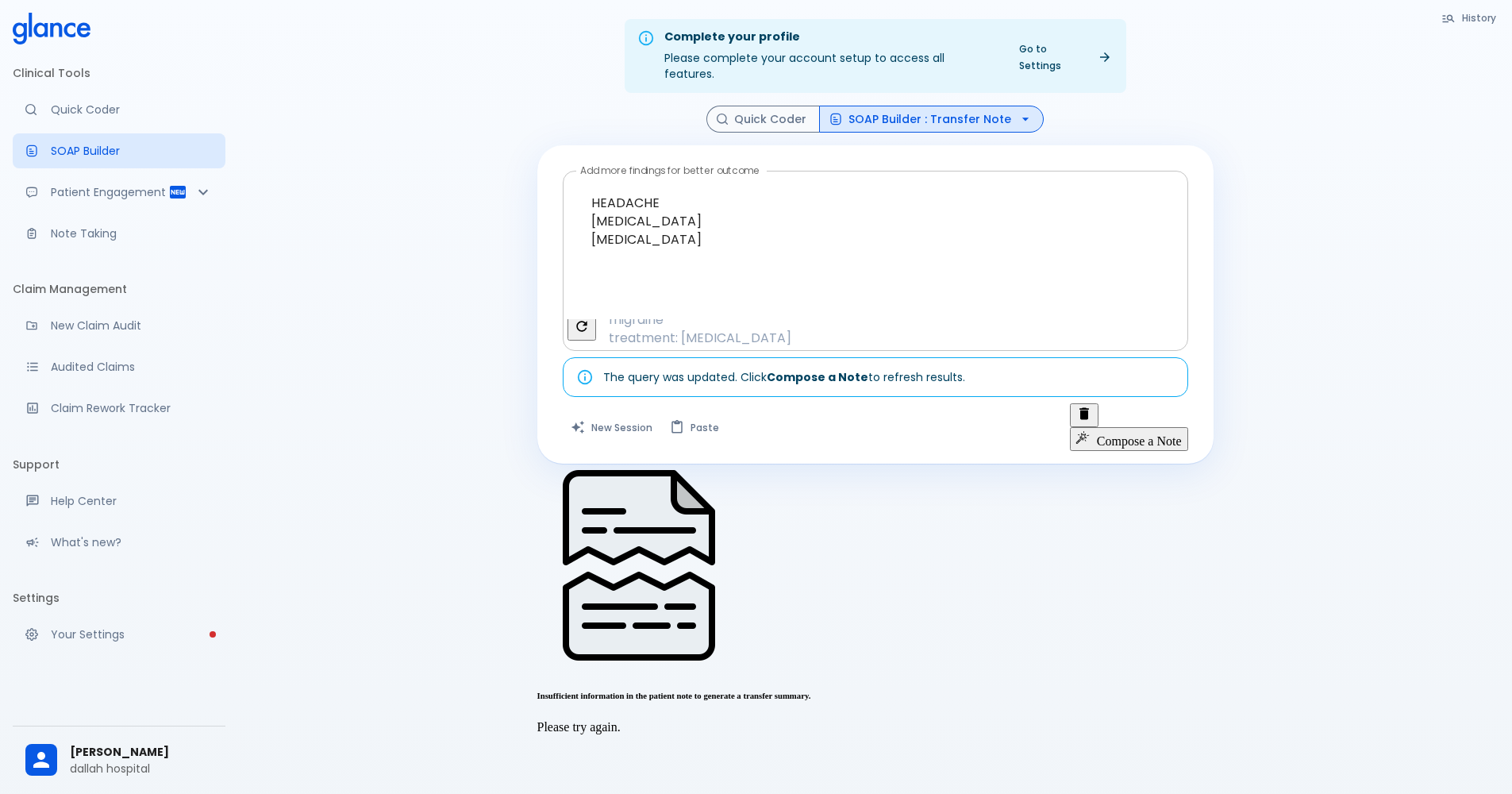
click at [725, 292] on span "[MEDICAL_DATA]" at bounding box center [664, 283] width 123 height 18
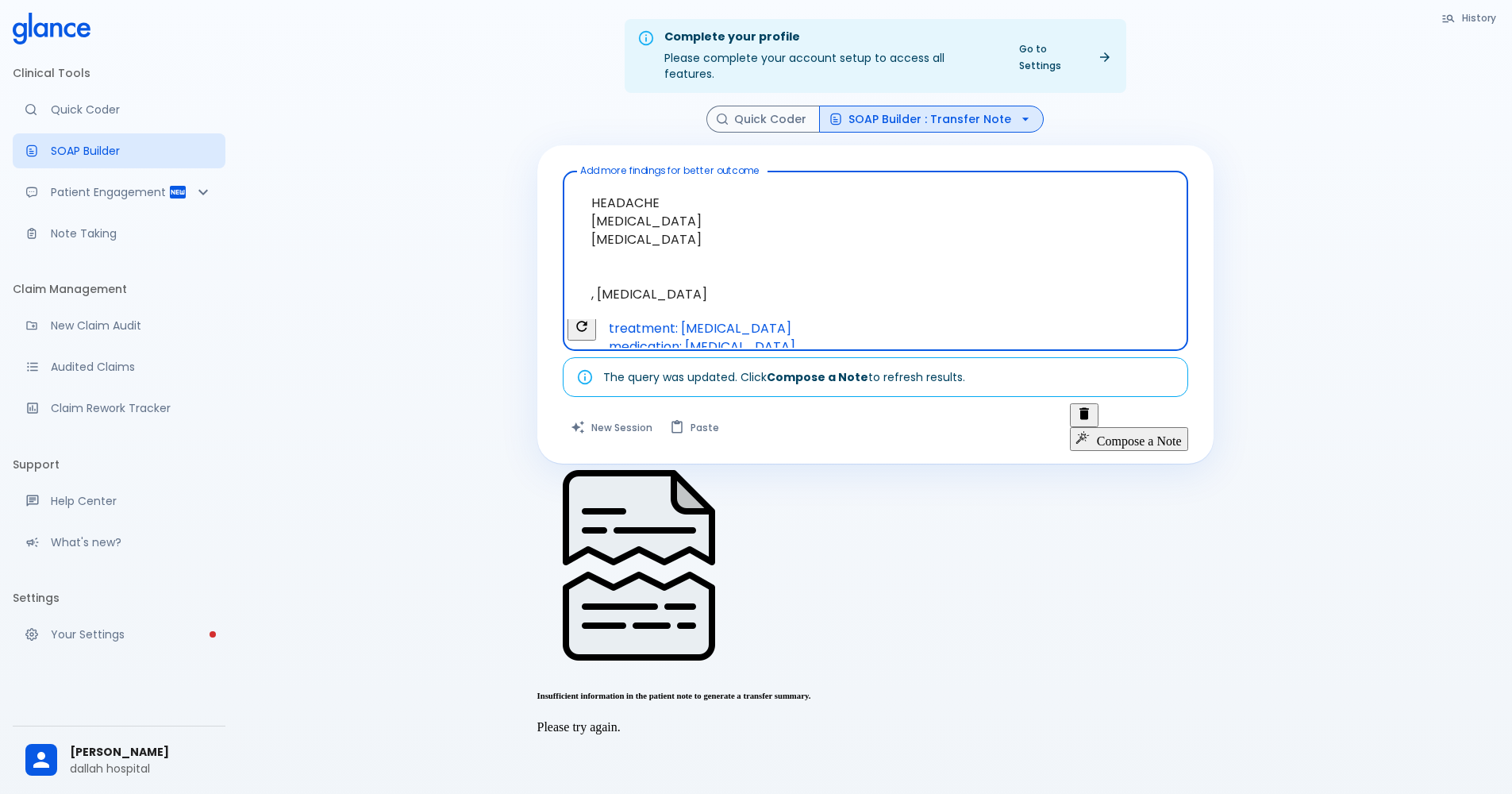
click at [695, 282] on span "[MEDICAL_DATA]" at bounding box center [664, 273] width 123 height 18
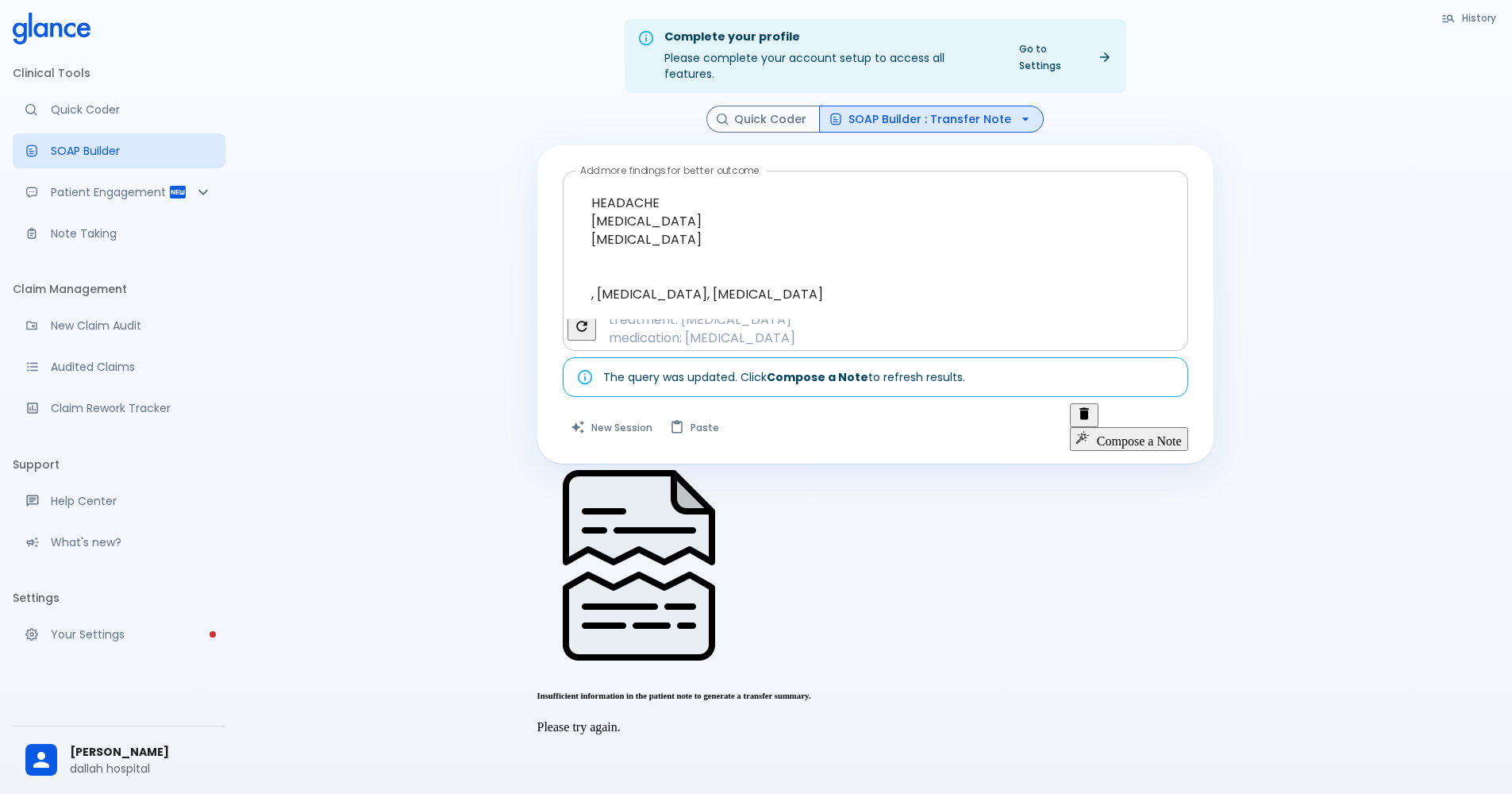
click at [616, 274] on span "[MEDICAL_DATA]" at bounding box center [664, 264] width 123 height 18
type textarea "HEADACHE [MEDICAL_DATA] [MEDICAL_DATA] , [MEDICAL_DATA], [MEDICAL_DATA], [MEDIC…"
click at [1138, 427] on button "Compose a Note" at bounding box center [1129, 439] width 118 height 24
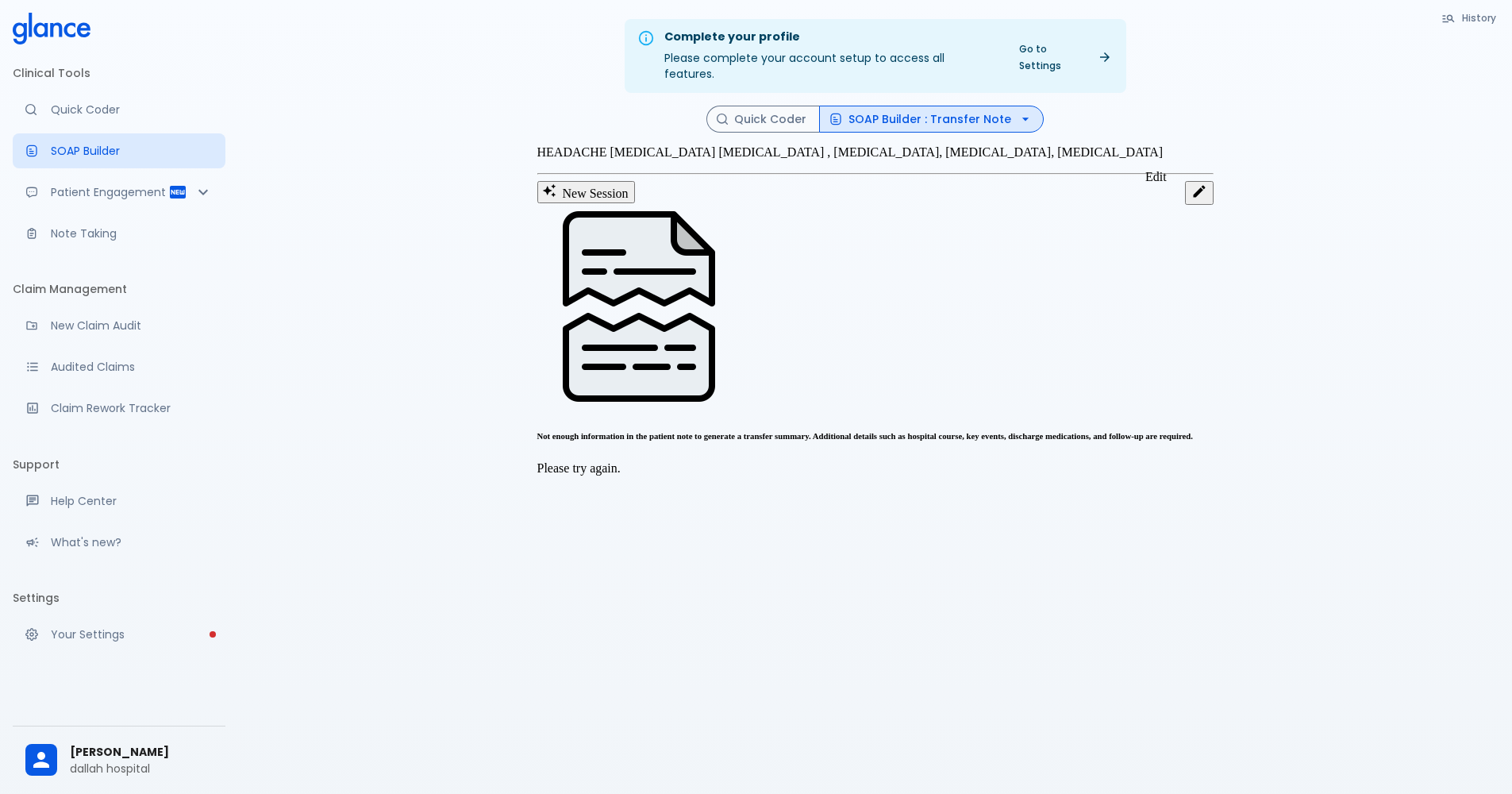
click at [1192, 198] on icon "Edit" at bounding box center [1199, 191] width 16 height 16
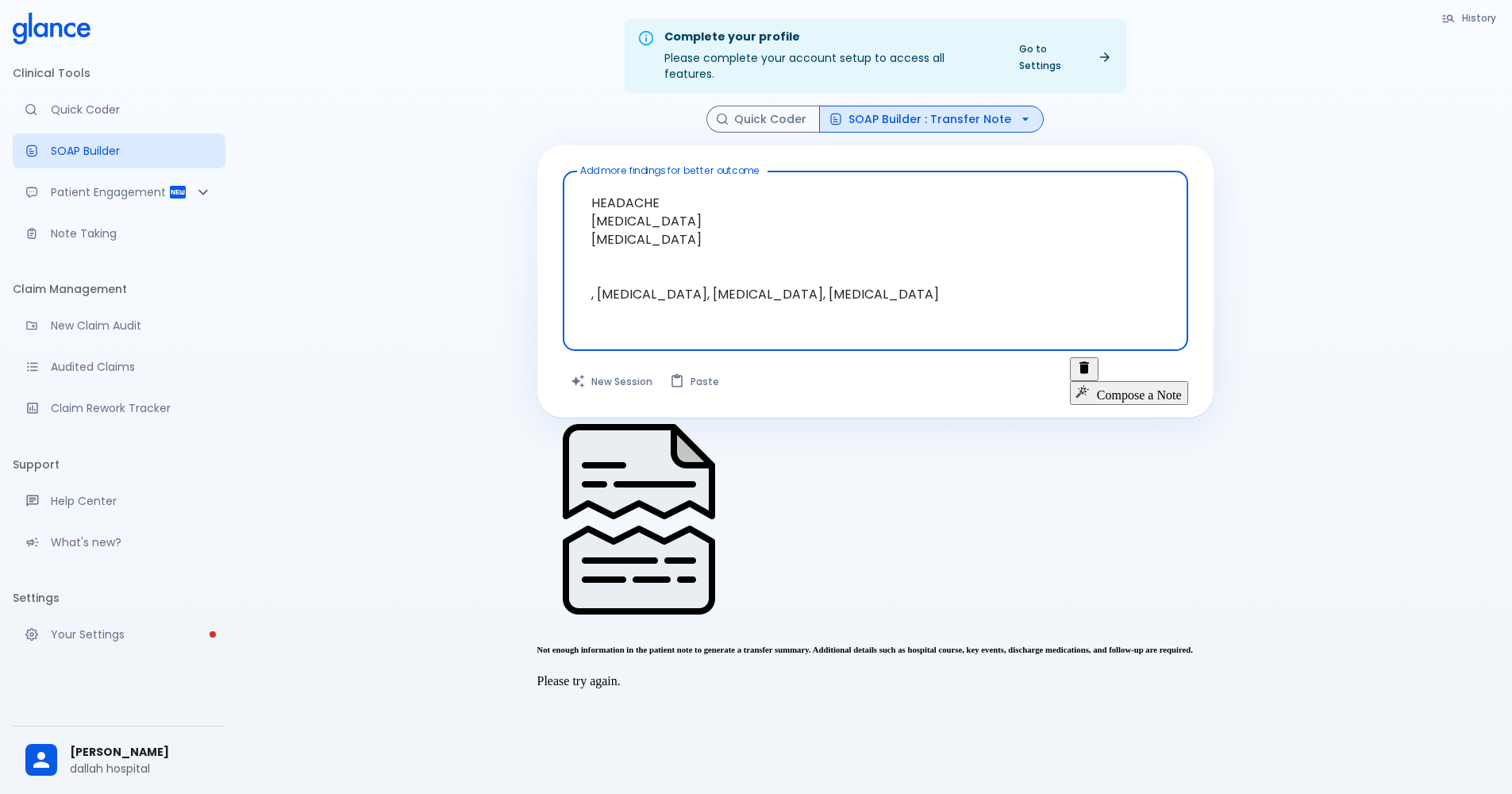
drag, startPoint x: 867, startPoint y: 260, endPoint x: 842, endPoint y: 241, distance: 31.4
click at [842, 241] on textarea "HEADACHE [MEDICAL_DATA] [MEDICAL_DATA] , [MEDICAL_DATA], [MEDICAL_DATA], [MEDIC…" at bounding box center [875, 248] width 603 height 142
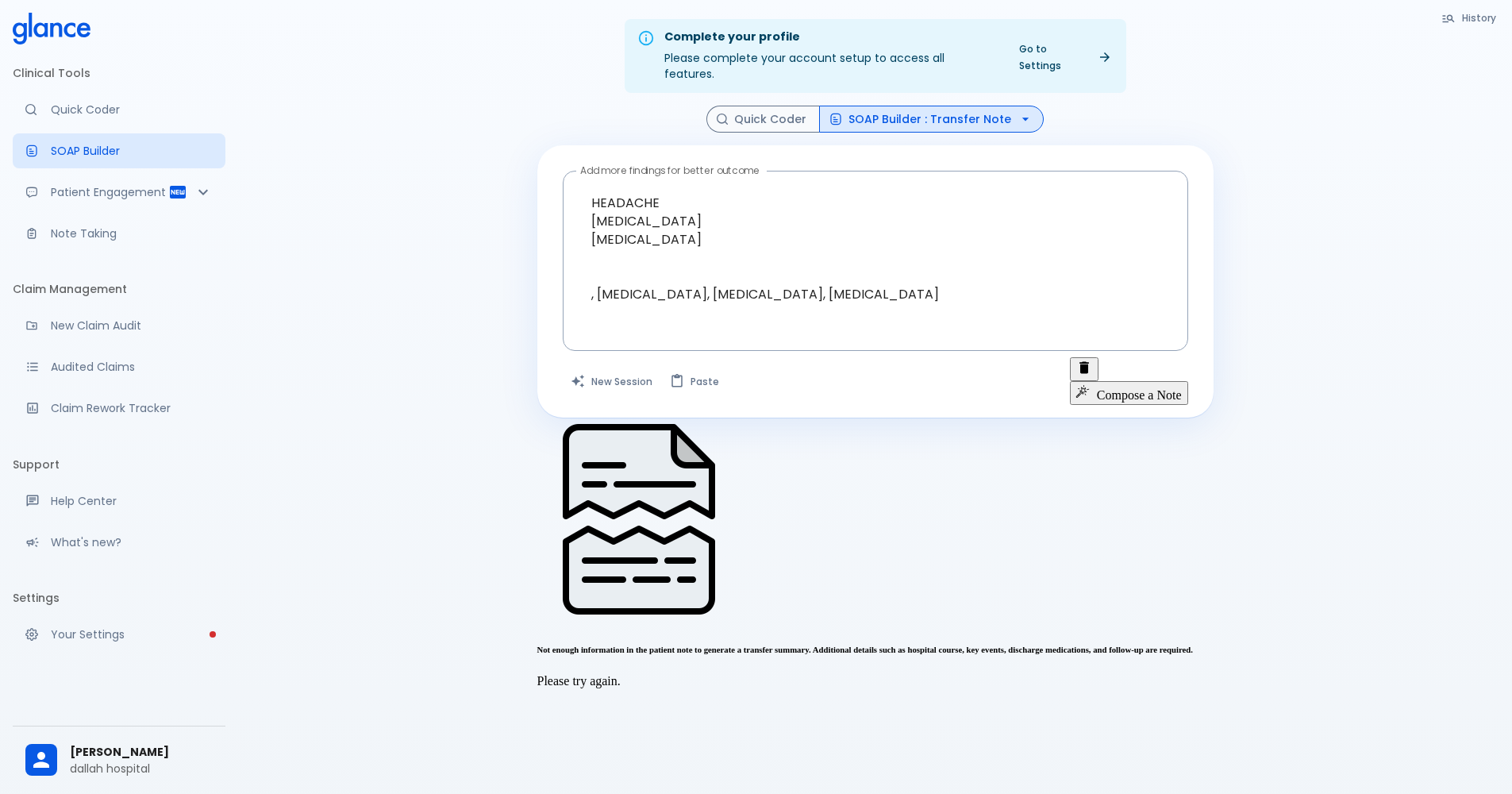
click at [892, 106] on button "SOAP Builder : Transfer Note" at bounding box center [932, 120] width 224 height 28
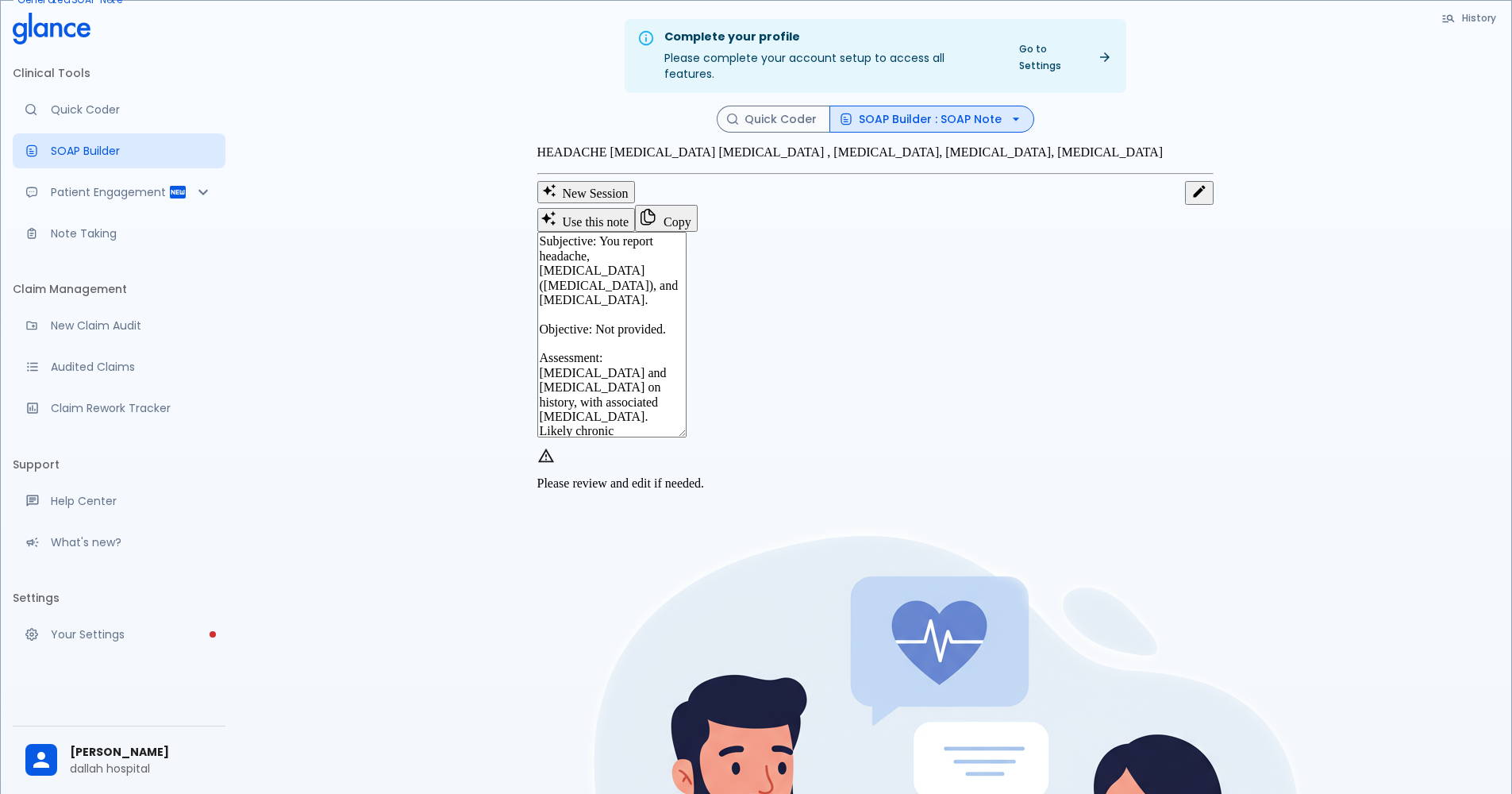
drag, startPoint x: 927, startPoint y: 506, endPoint x: 852, endPoint y: 488, distance: 77.1
click at [687, 437] on textarea "Subjective: You report headache, [MEDICAL_DATA] ([MEDICAL_DATA]), and [MEDICAL_…" at bounding box center [612, 334] width 149 height 205
drag, startPoint x: 836, startPoint y: 157, endPoint x: 784, endPoint y: 148, distance: 52.8
click at [784, 148] on div "HEADACHE [MEDICAL_DATA] [MEDICAL_DATA] , [MEDICAL_DATA], [MEDICAL_DATA], [MEDIC…" at bounding box center [876, 174] width 676 height 60
click at [987, 159] on p "HEADACHE [MEDICAL_DATA] [MEDICAL_DATA] , [MEDICAL_DATA], [MEDICAL_DATA], [MEDIC…" at bounding box center [876, 151] width 676 height 14
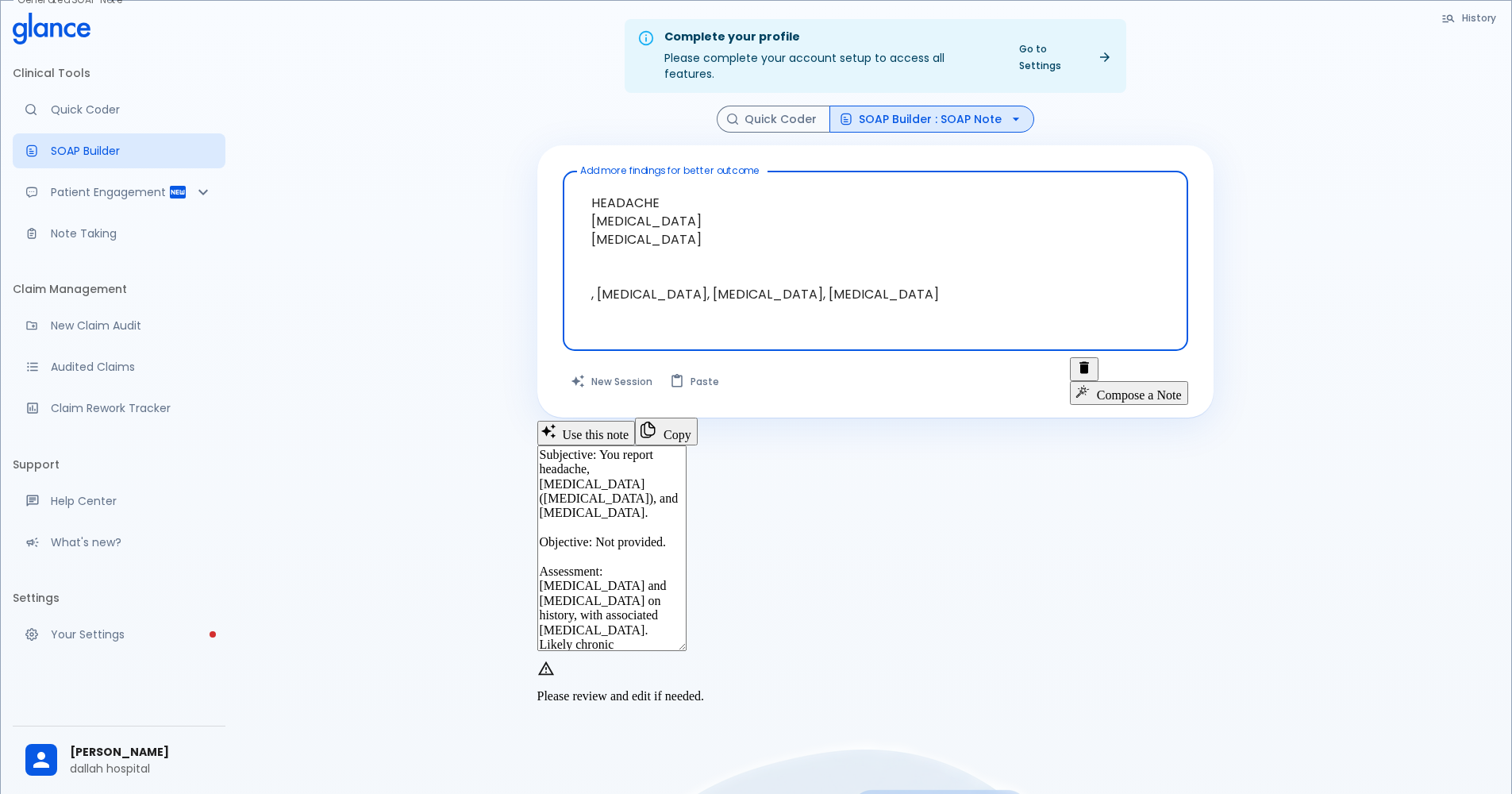
drag, startPoint x: 926, startPoint y: 263, endPoint x: 895, endPoint y: 237, distance: 40.5
click at [895, 237] on textarea "HEADACHE [MEDICAL_DATA] [MEDICAL_DATA] , [MEDICAL_DATA], [MEDICAL_DATA], [MEDIC…" at bounding box center [875, 248] width 603 height 142
click at [880, 106] on button "SOAP Builder : SOAP Note" at bounding box center [932, 120] width 205 height 28
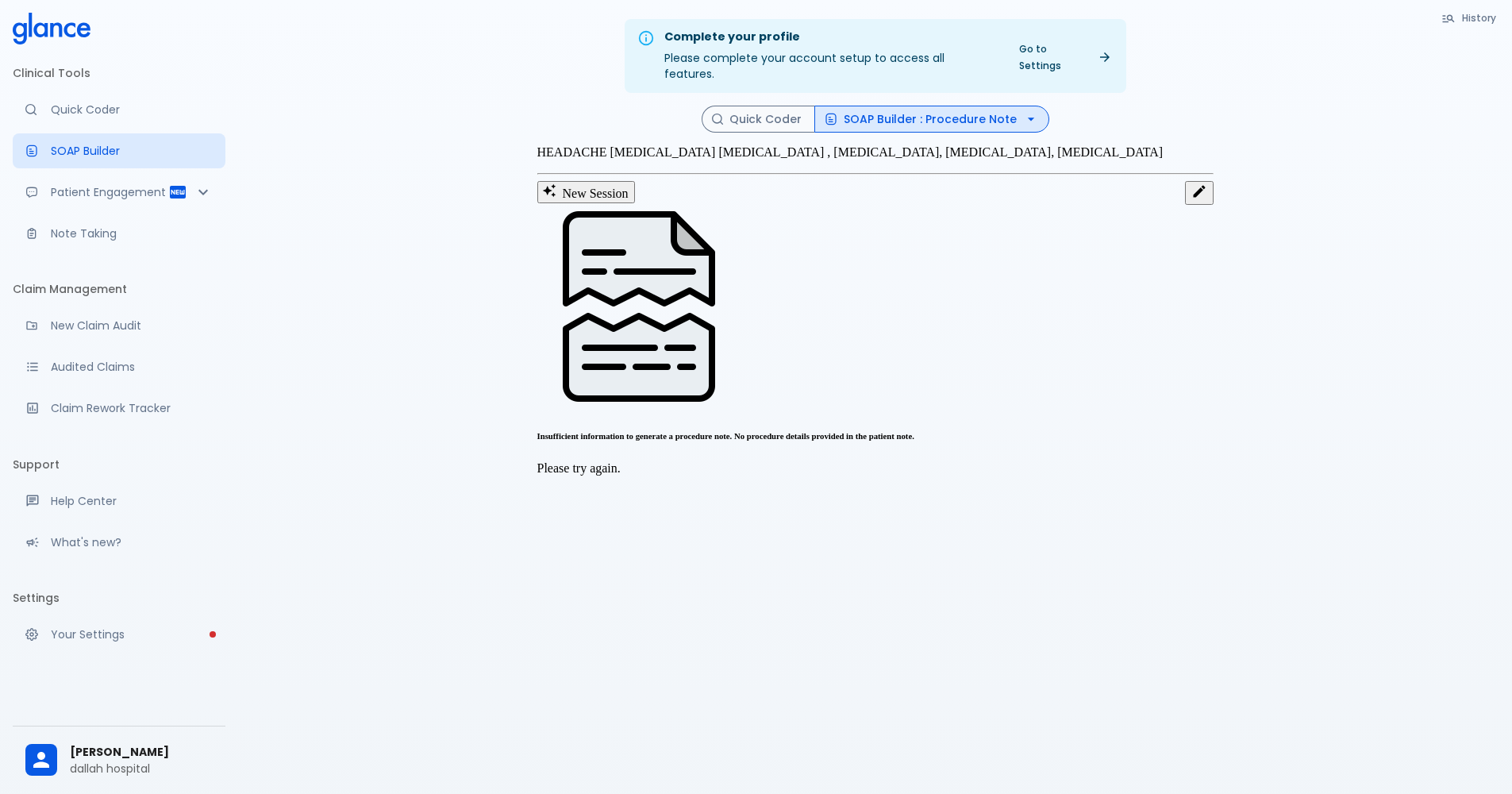
click at [958, 160] on p "HEADACHE [MEDICAL_DATA] [MEDICAL_DATA] , [MEDICAL_DATA], [MEDICAL_DATA], [MEDIC…" at bounding box center [876, 151] width 676 height 14
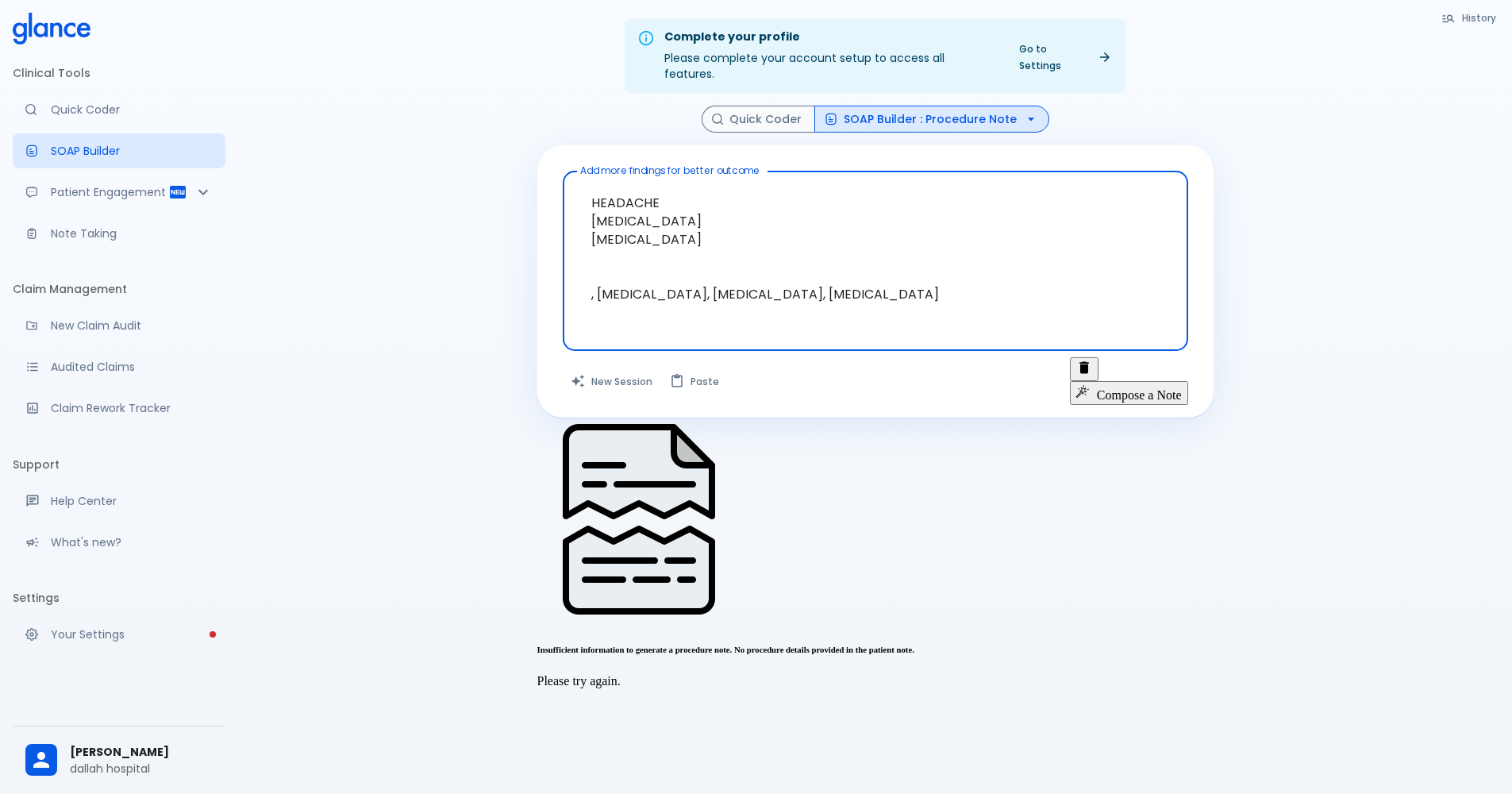
click at [844, 250] on textarea "HEADACHE [MEDICAL_DATA] [MEDICAL_DATA] , [MEDICAL_DATA], [MEDICAL_DATA], [MEDIC…" at bounding box center [875, 248] width 603 height 142
click at [1122, 381] on button "Compose a Note" at bounding box center [1129, 392] width 118 height 24
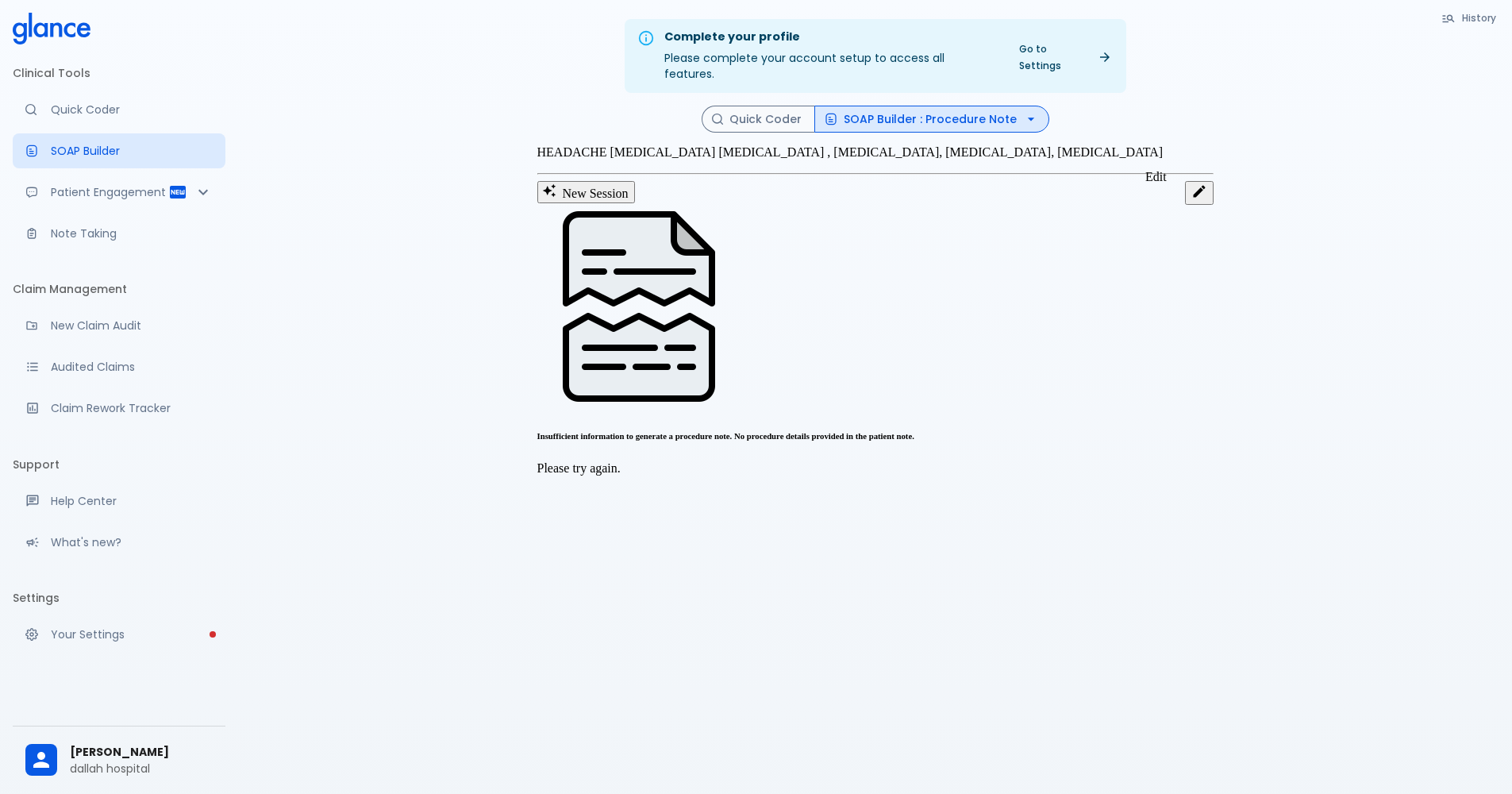
click at [1192, 197] on icon "Edit" at bounding box center [1199, 191] width 16 height 16
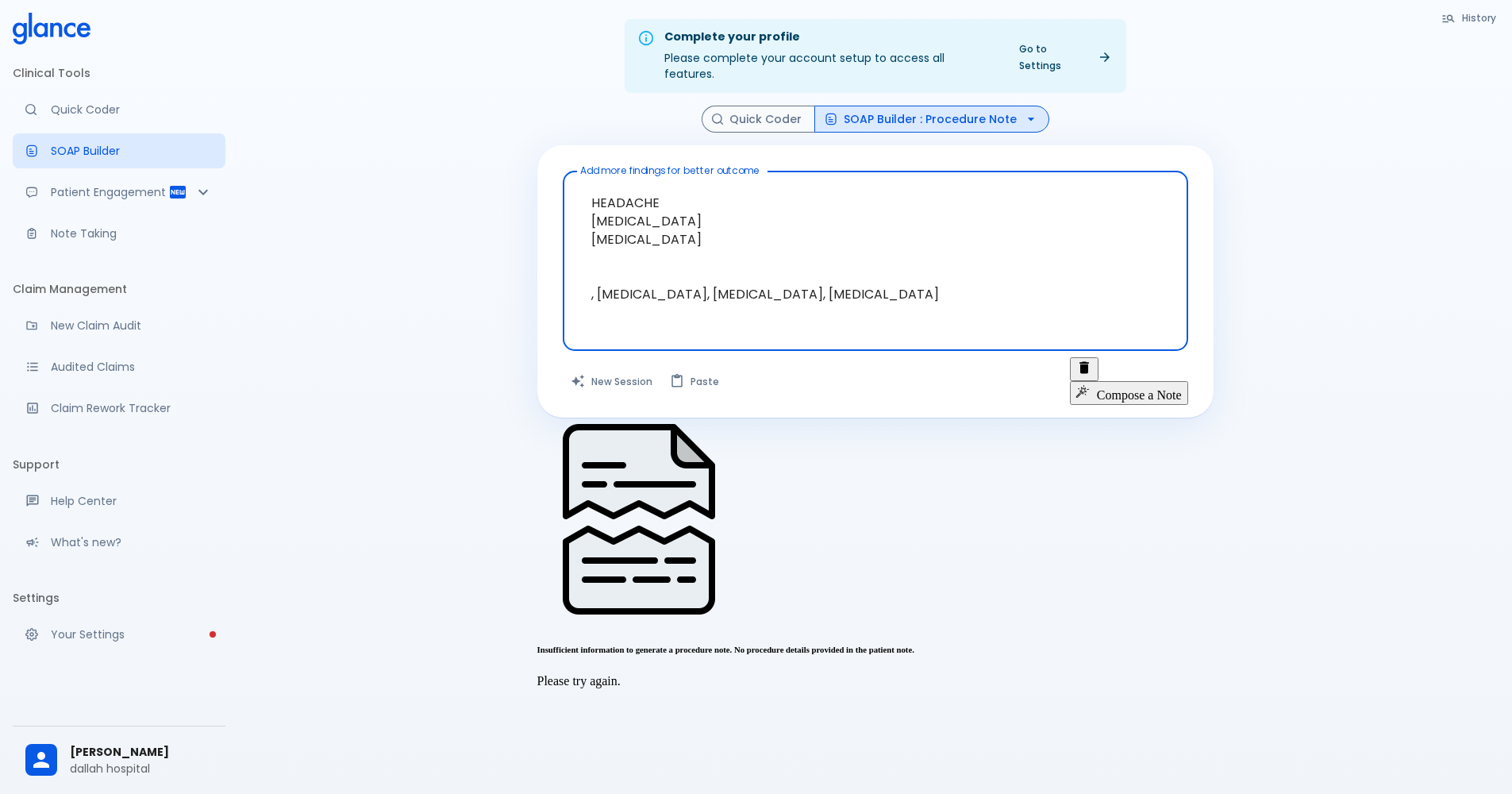
drag, startPoint x: 932, startPoint y: 99, endPoint x: 803, endPoint y: 173, distance: 148.7
click at [803, 178] on textarea "HEADACHE [MEDICAL_DATA] [MEDICAL_DATA] , [MEDICAL_DATA], [MEDICAL_DATA], [MEDIC…" at bounding box center [875, 248] width 603 height 142
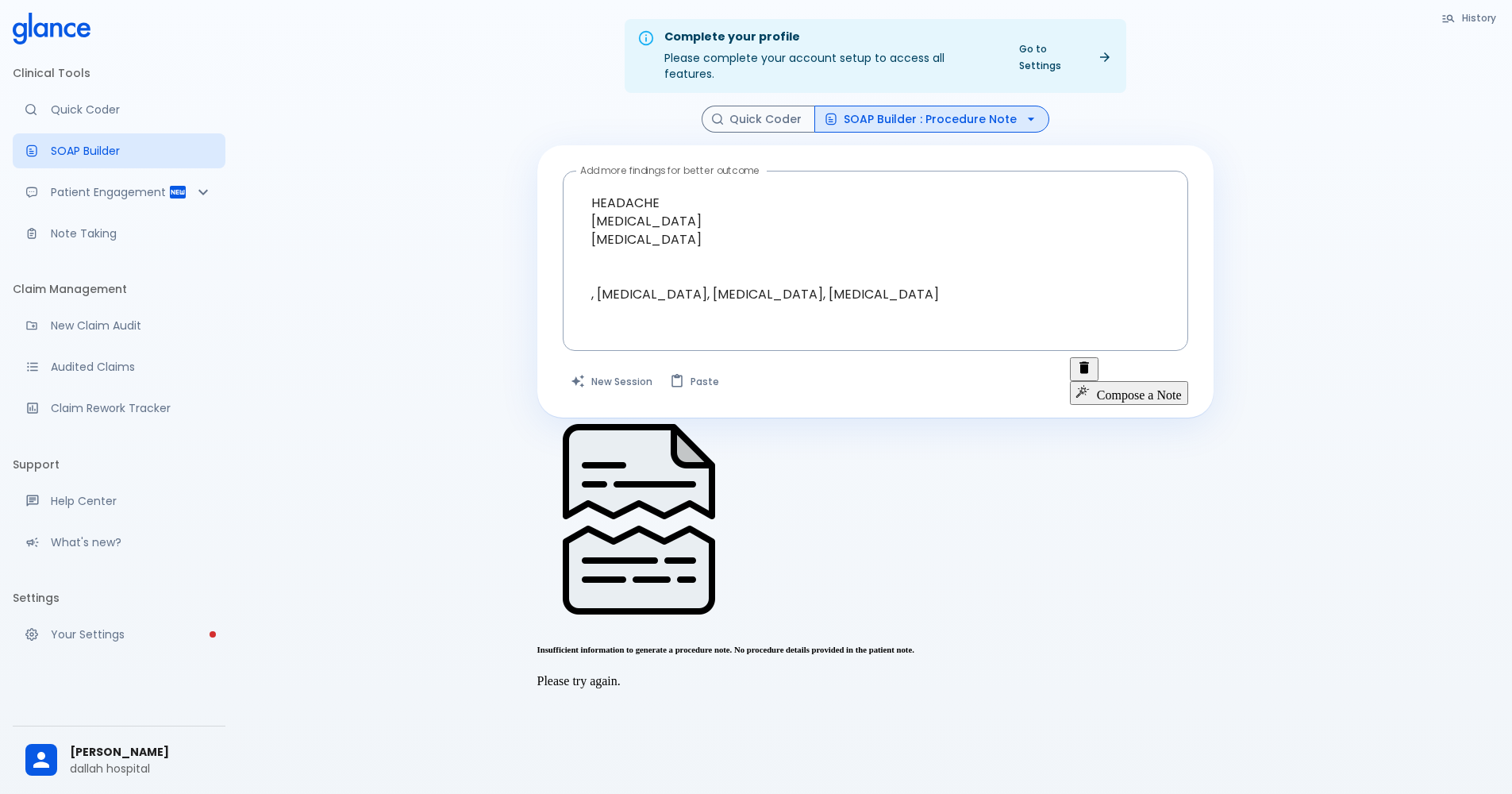
click at [873, 106] on button "SOAP Builder : Procedure Note" at bounding box center [932, 120] width 235 height 28
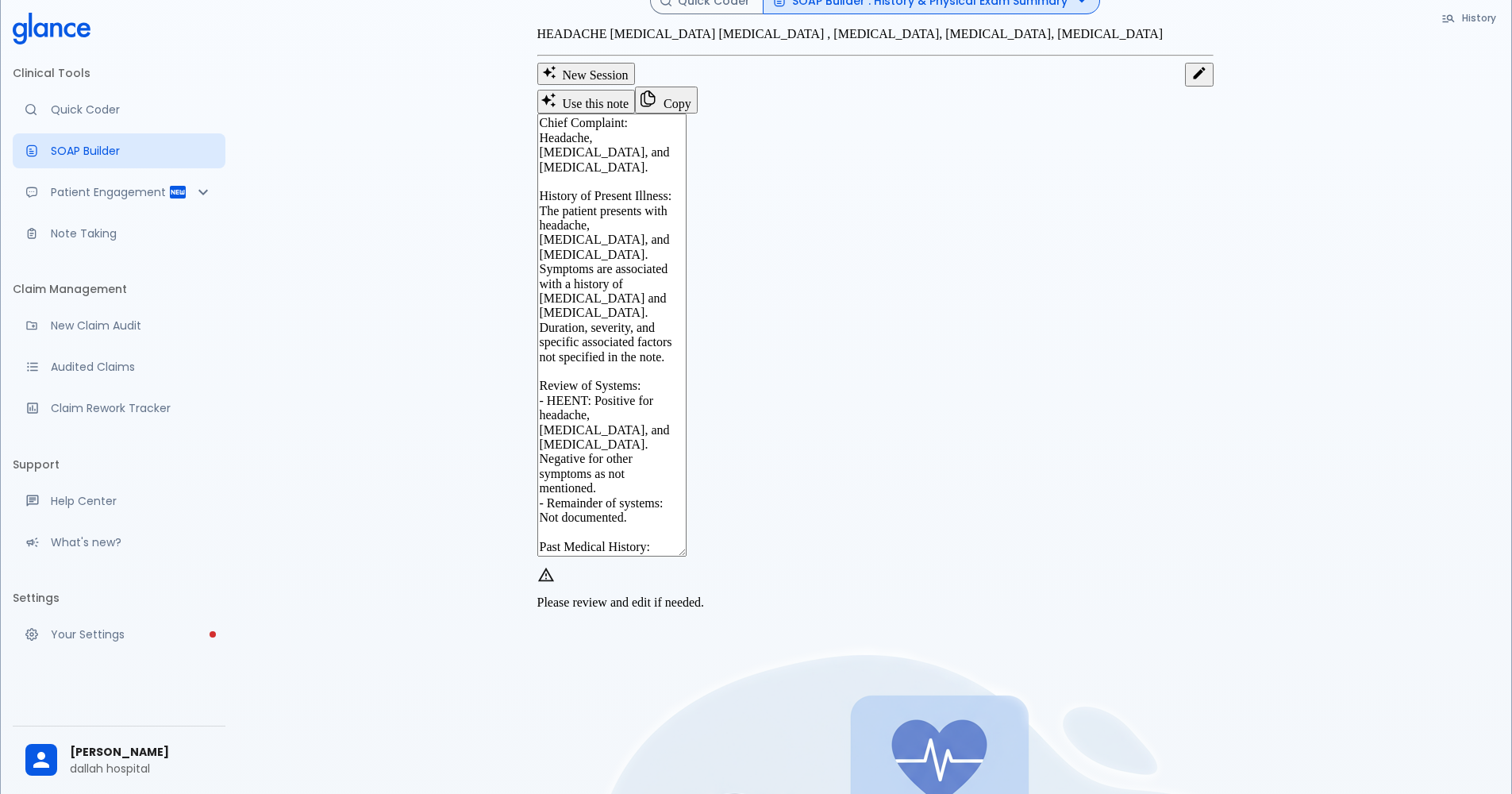
scroll to position [69, 0]
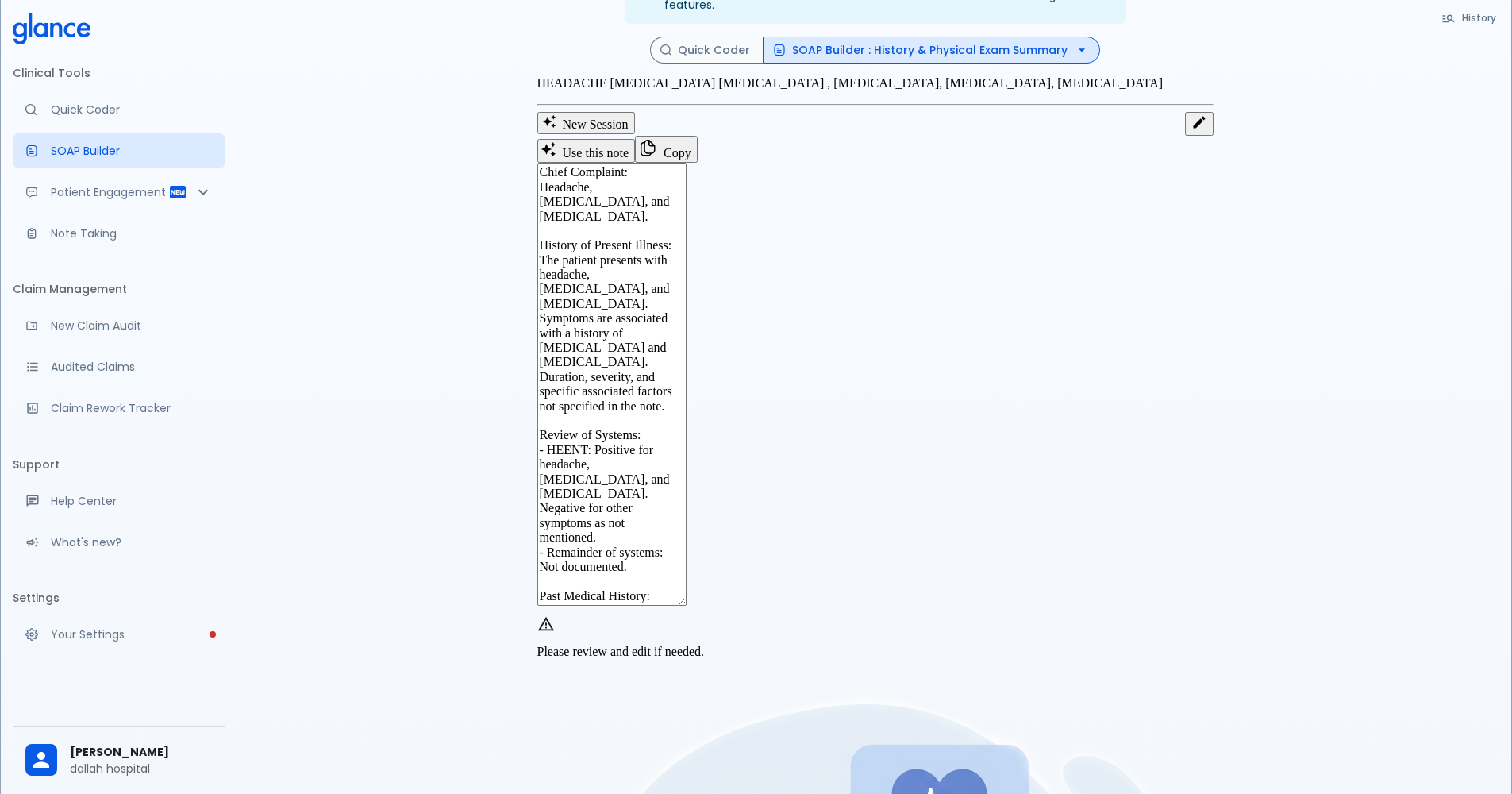
click at [697, 163] on button "Copy" at bounding box center [666, 149] width 63 height 27
click at [961, 37] on button "SOAP Builder : History & Physical Exam Summary" at bounding box center [932, 51] width 337 height 28
click at [748, 37] on button "Quick Coder" at bounding box center [706, 51] width 114 height 28
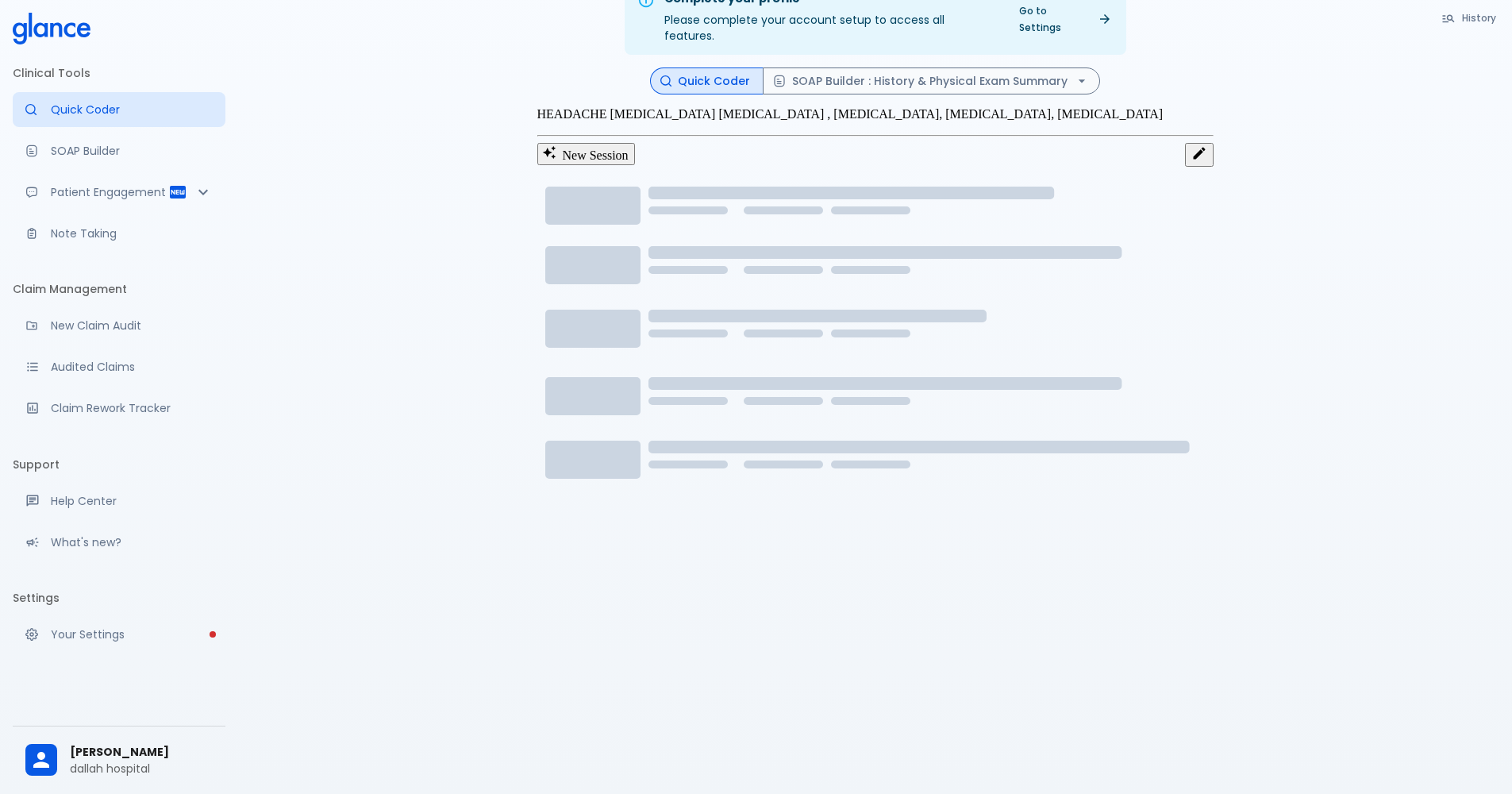
scroll to position [69, 0]
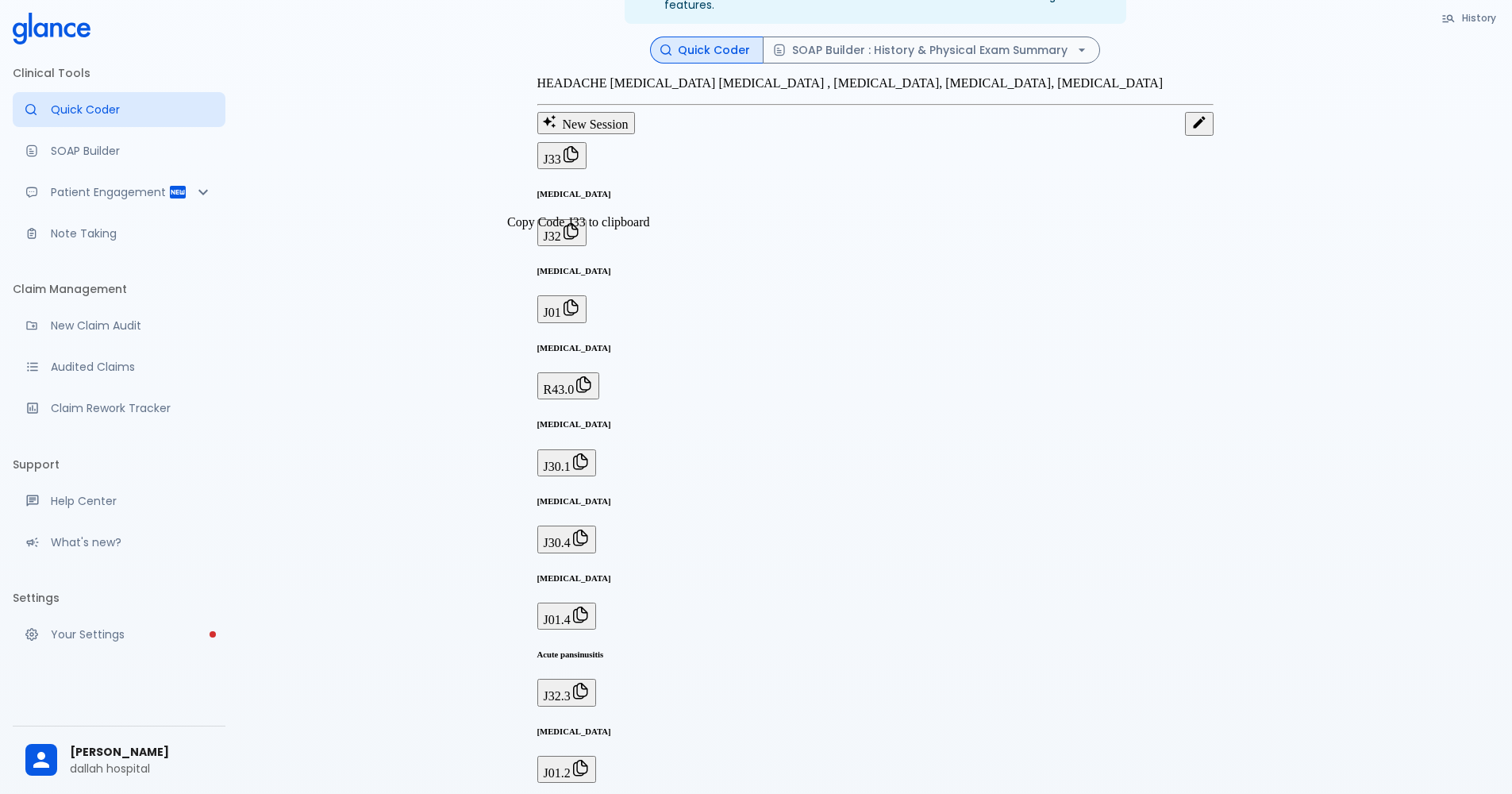
click at [587, 169] on button "J33" at bounding box center [562, 156] width 49 height 27
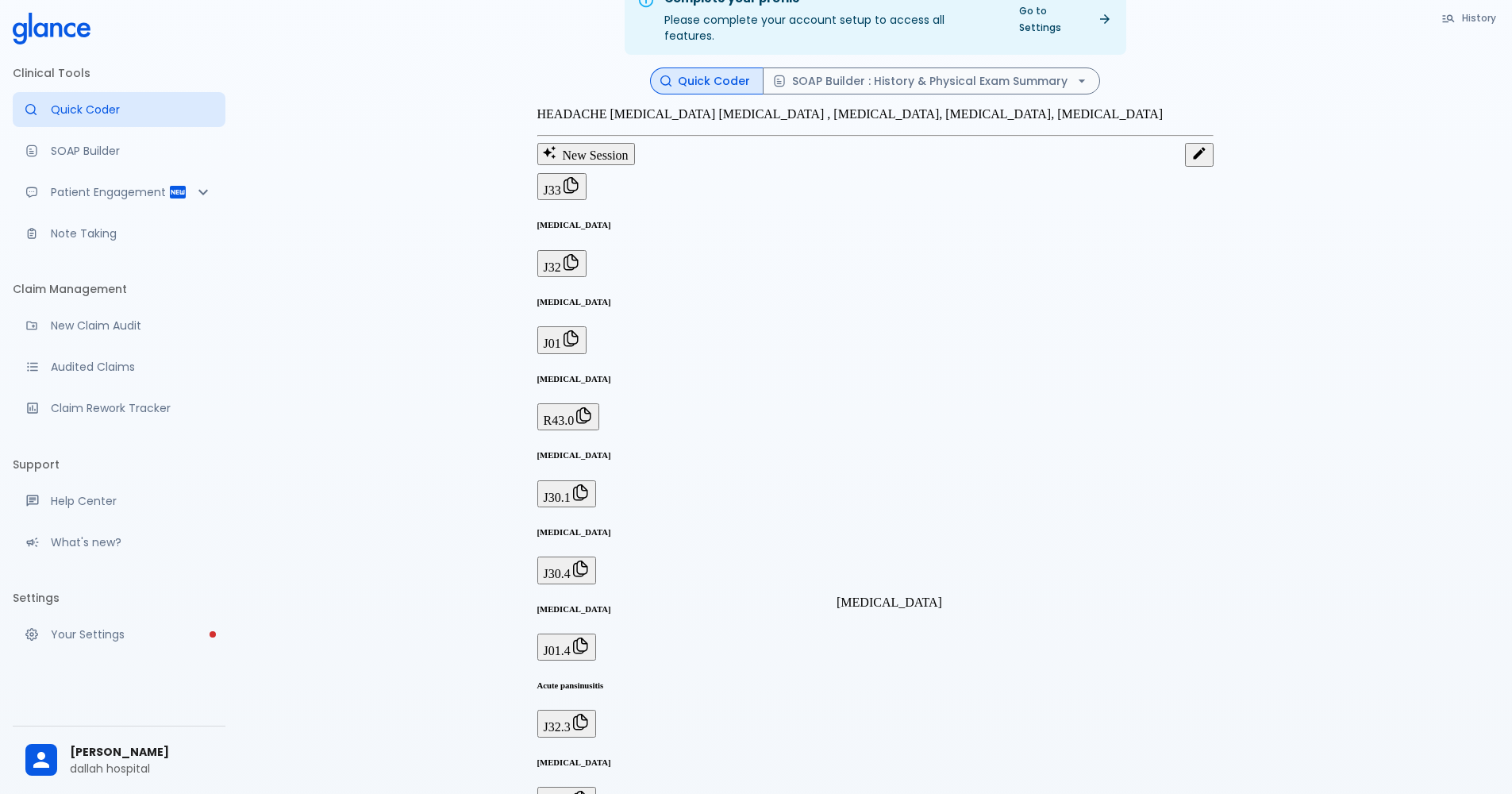
scroll to position [0, 0]
